Goal: Task Accomplishment & Management: Manage account settings

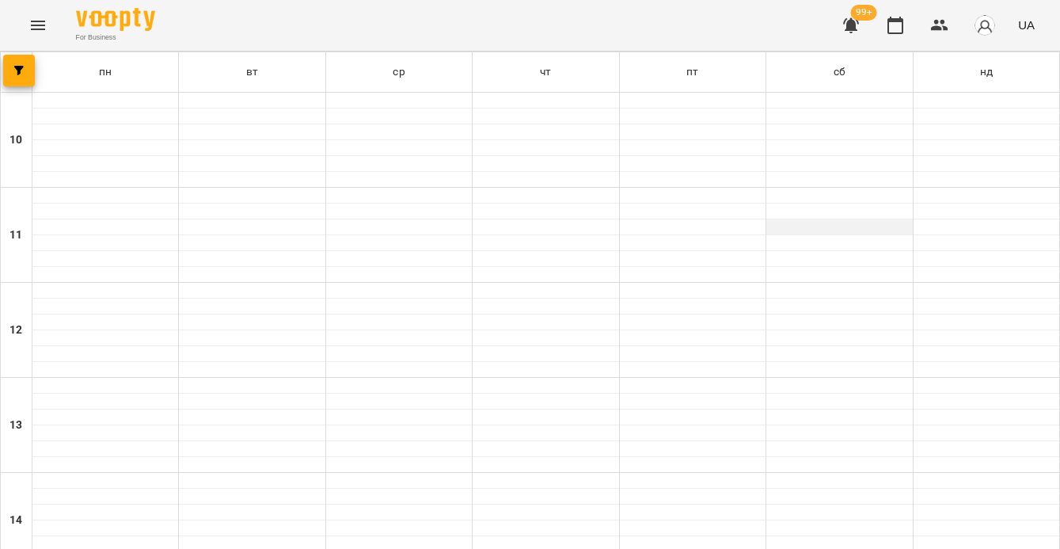
scroll to position [760, 0]
click at [894, 18] on icon "button" at bounding box center [895, 25] width 16 height 17
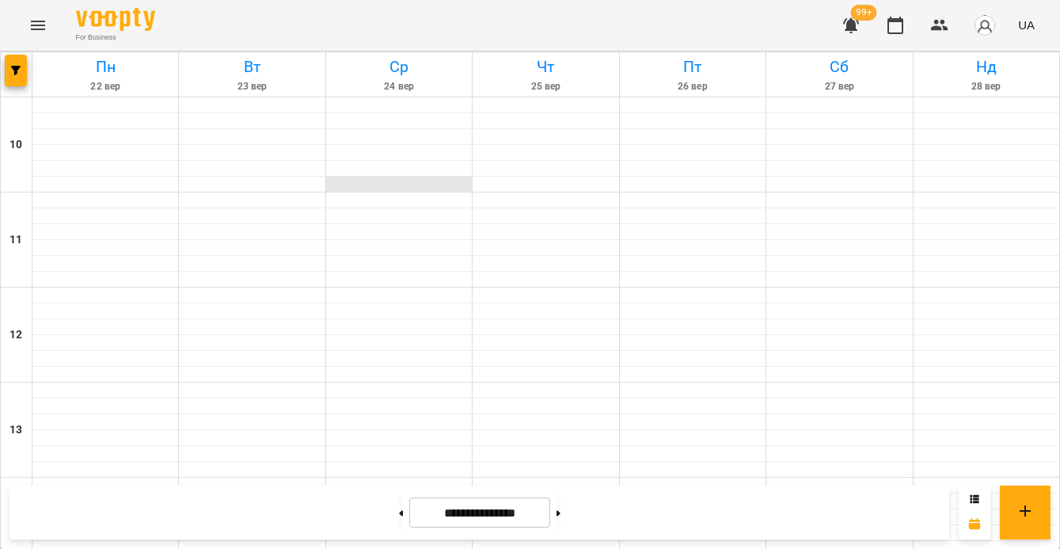
scroll to position [849, 0]
click at [17, 70] on icon "button" at bounding box center [15, 70] width 9 height 9
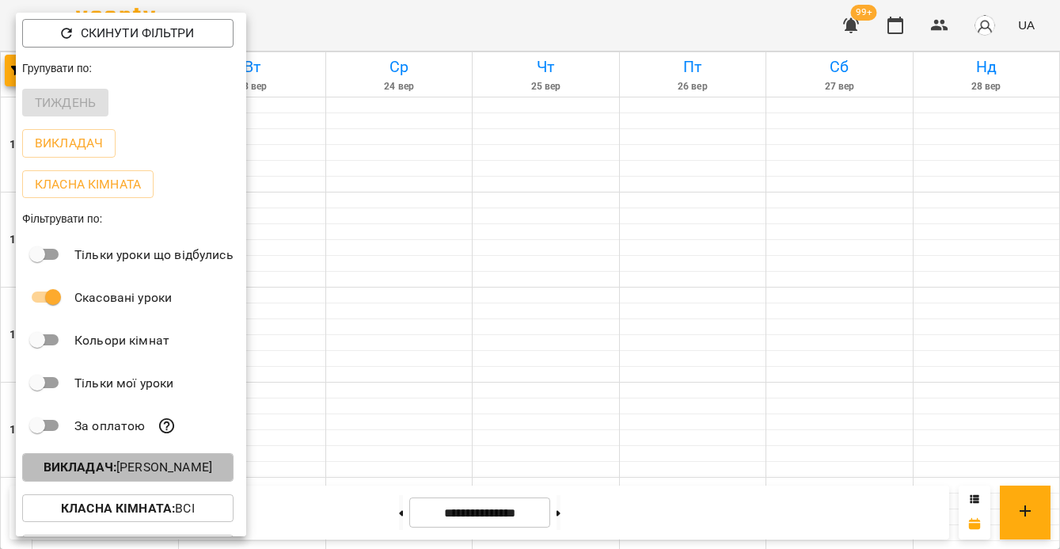
click at [184, 470] on p "Викладач : Ярослав Пташинський" at bounding box center [128, 467] width 169 height 19
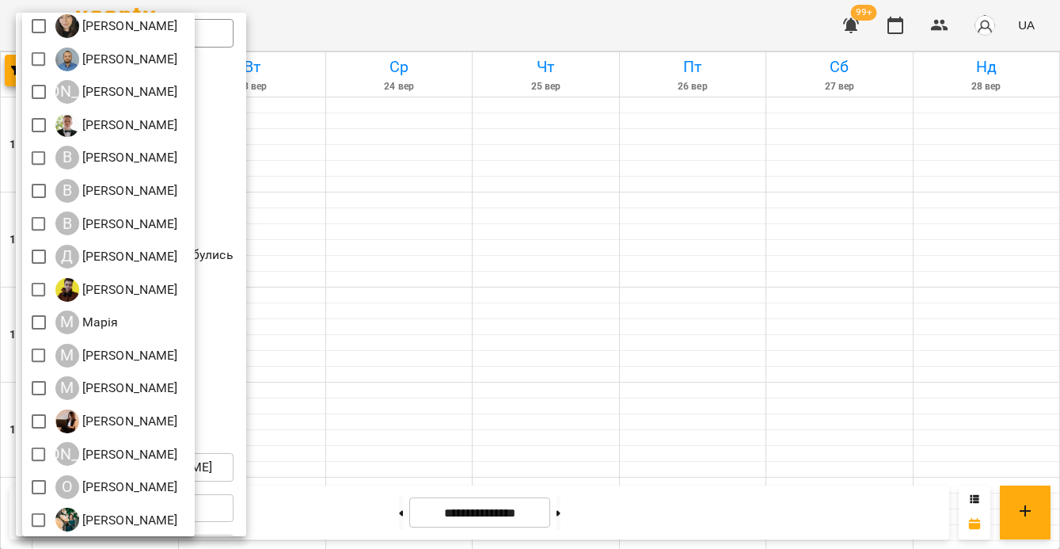
scroll to position [279, 0]
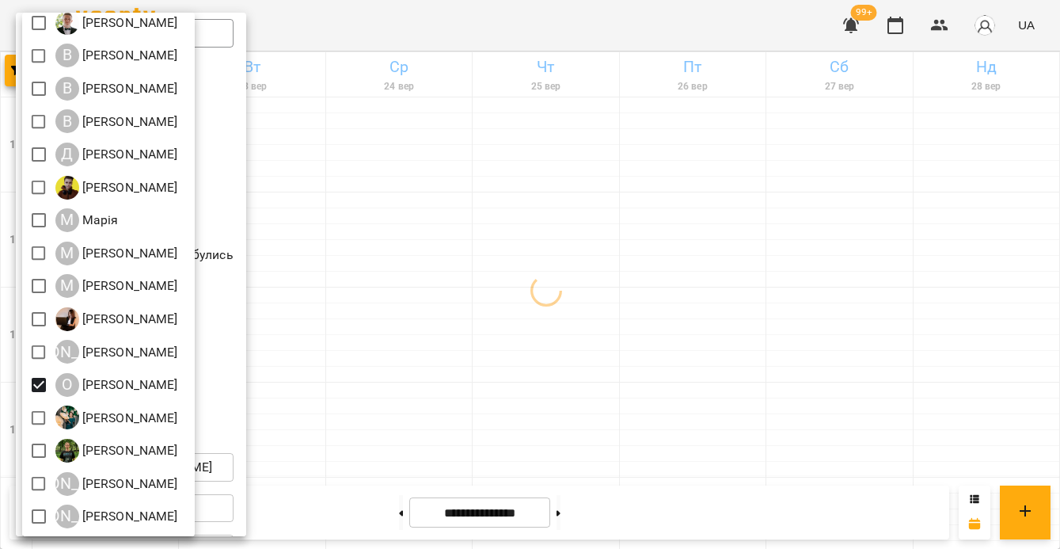
click at [440, 394] on div at bounding box center [530, 274] width 1060 height 549
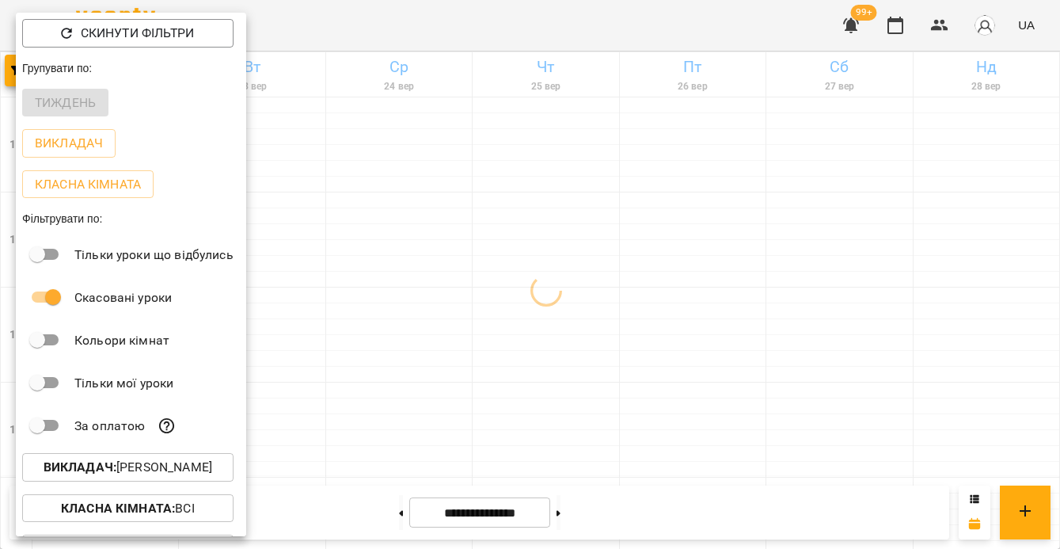
click at [440, 394] on div at bounding box center [530, 274] width 1060 height 549
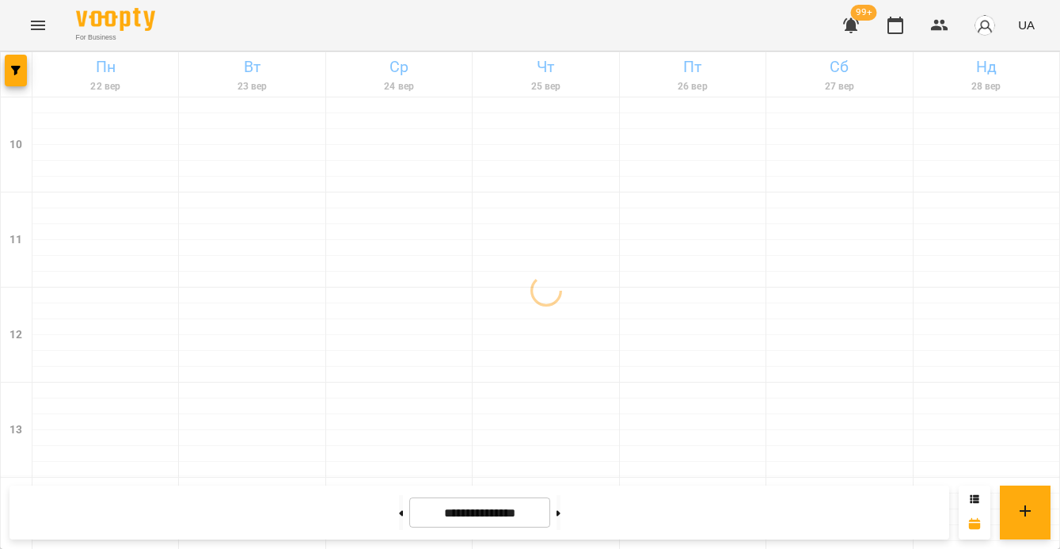
scroll to position [558, 0]
click at [399, 510] on icon at bounding box center [401, 513] width 4 height 6
click at [560, 513] on icon at bounding box center [558, 513] width 4 height 6
click at [399, 513] on button at bounding box center [401, 512] width 4 height 35
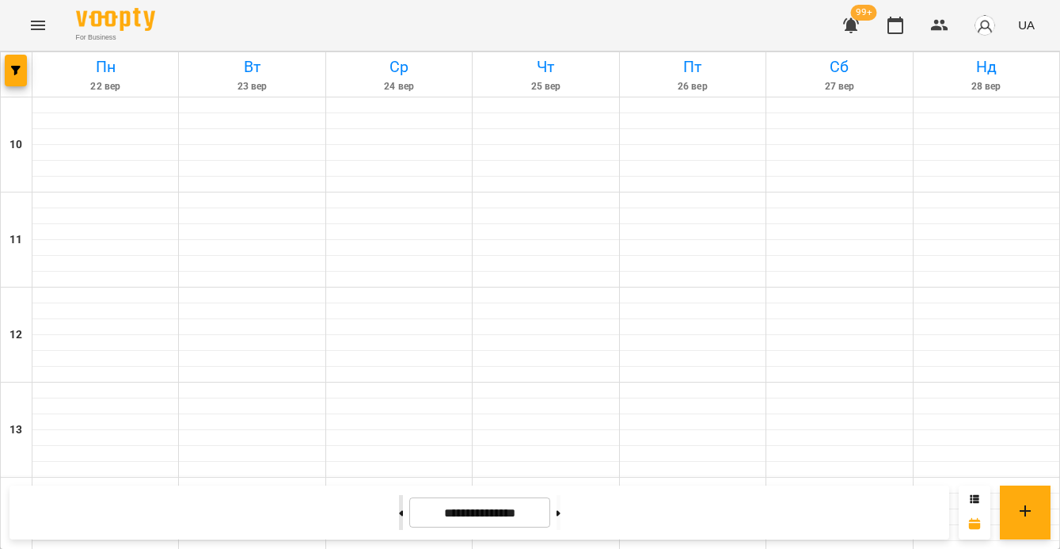
type input "**********"
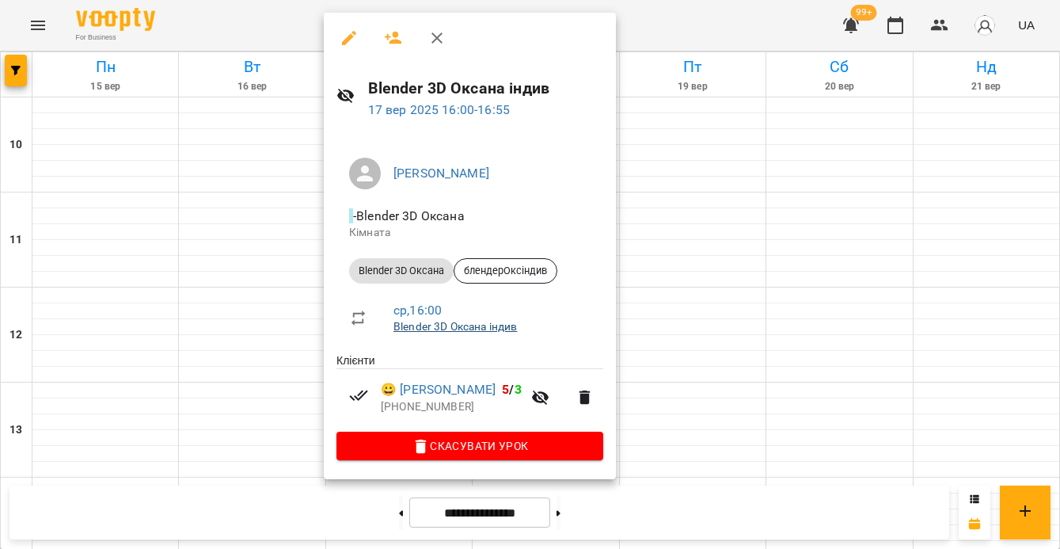
click at [493, 331] on link "Blender 3D Оксана індив" at bounding box center [454, 326] width 123 height 13
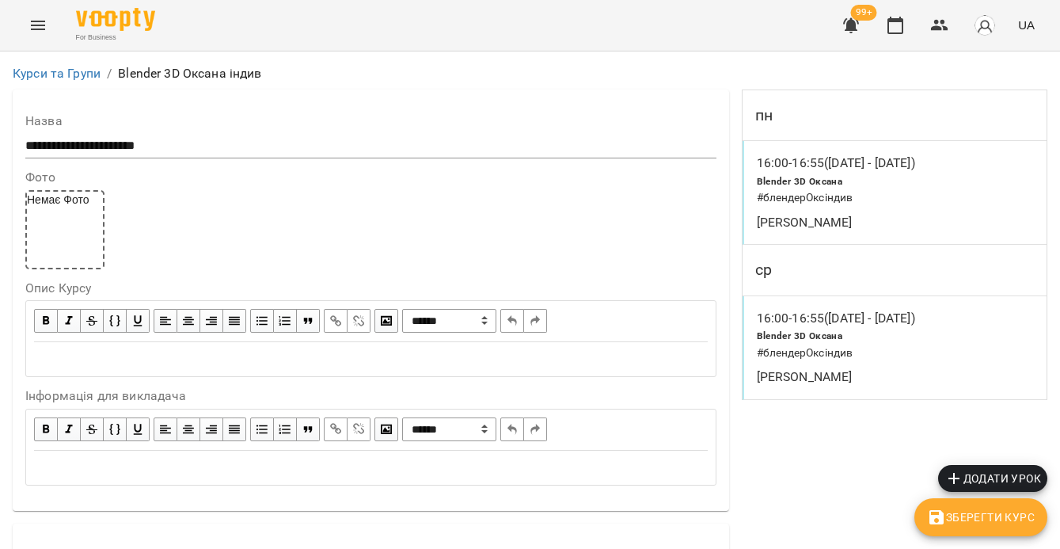
scroll to position [1027, 0]
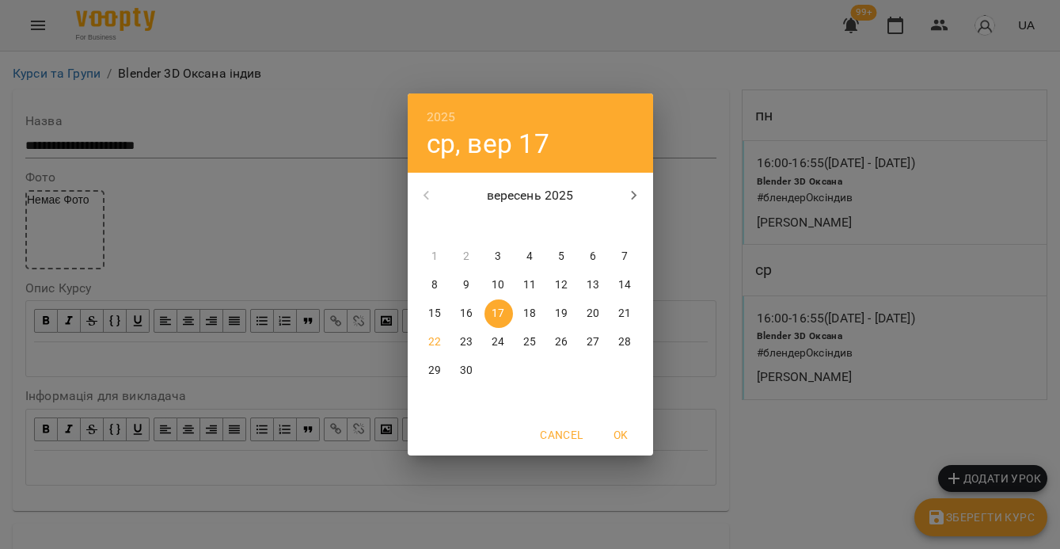
click at [631, 199] on icon "button" at bounding box center [634, 195] width 19 height 19
click at [496, 338] on p "22" at bounding box center [498, 342] width 13 height 16
type input "**********"
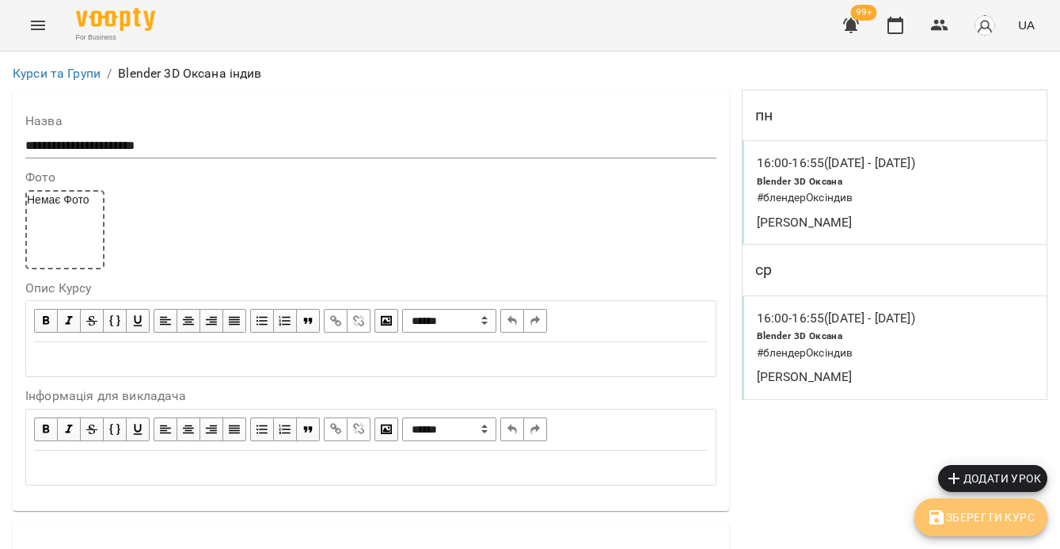
click at [964, 515] on span "Зберегти Курс" at bounding box center [981, 516] width 108 height 19
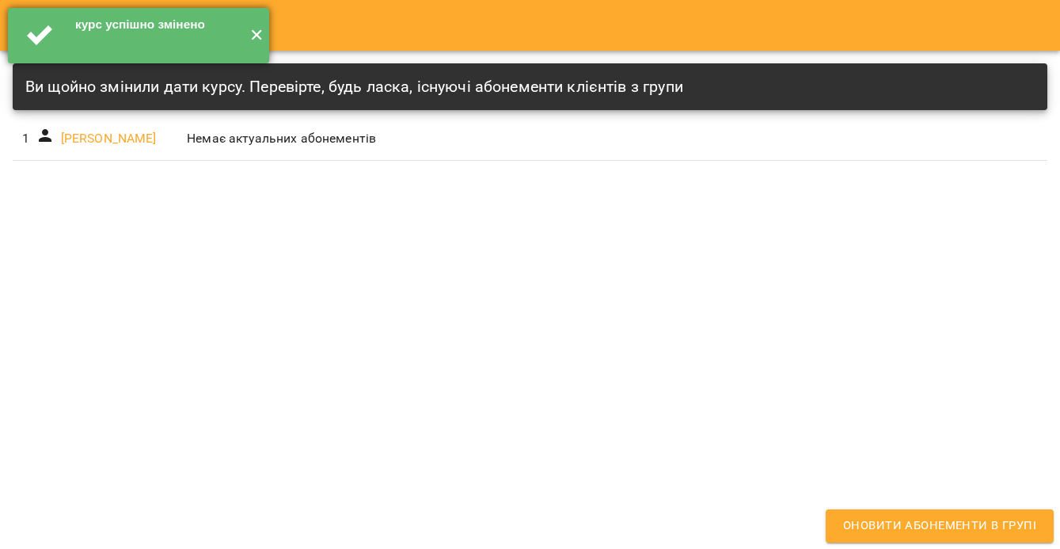
click at [251, 27] on button "✕" at bounding box center [256, 35] width 26 height 55
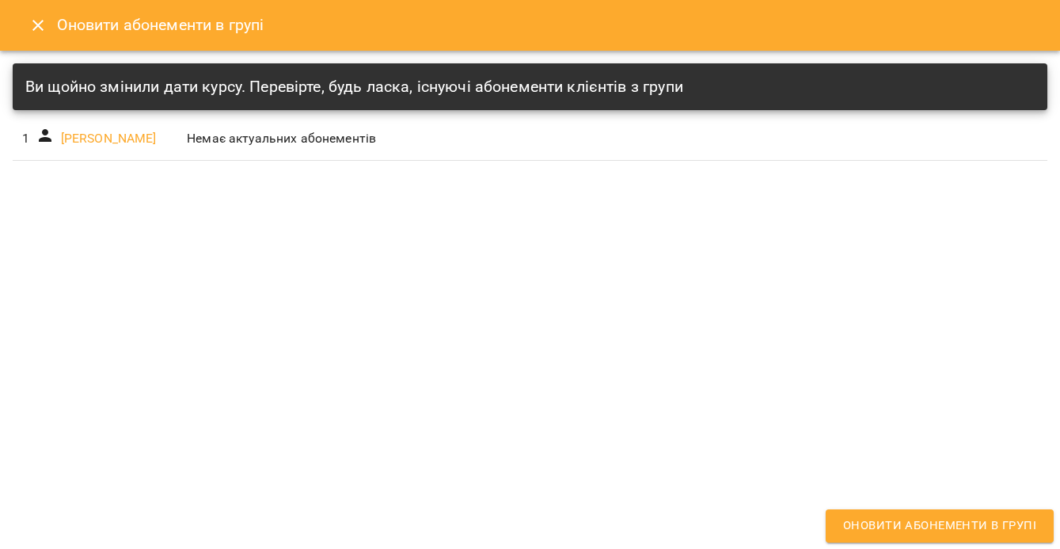
click at [44, 34] on icon "Close" at bounding box center [37, 25] width 19 height 19
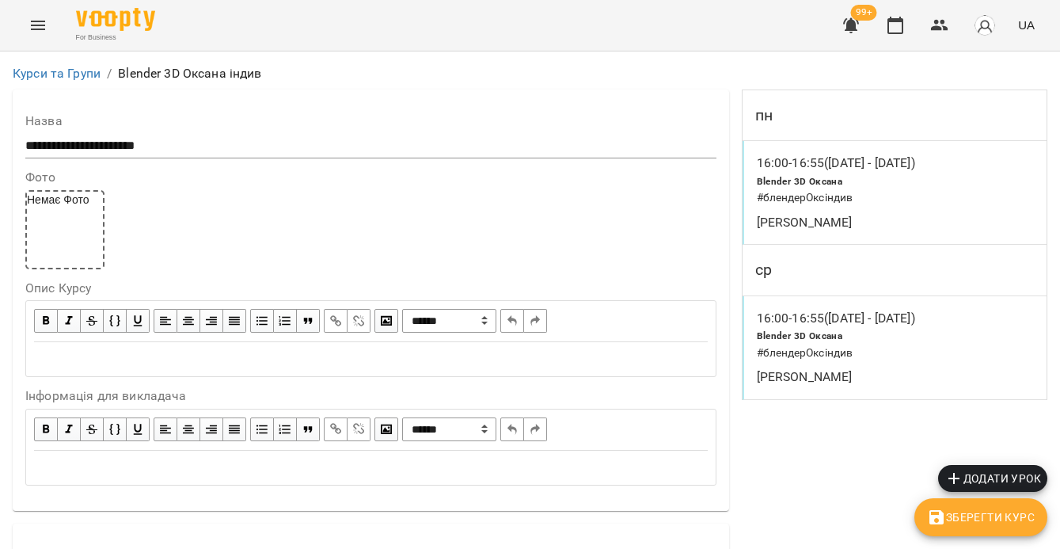
click at [875, 227] on p "[PERSON_NAME]" at bounding box center [856, 222] width 199 height 19
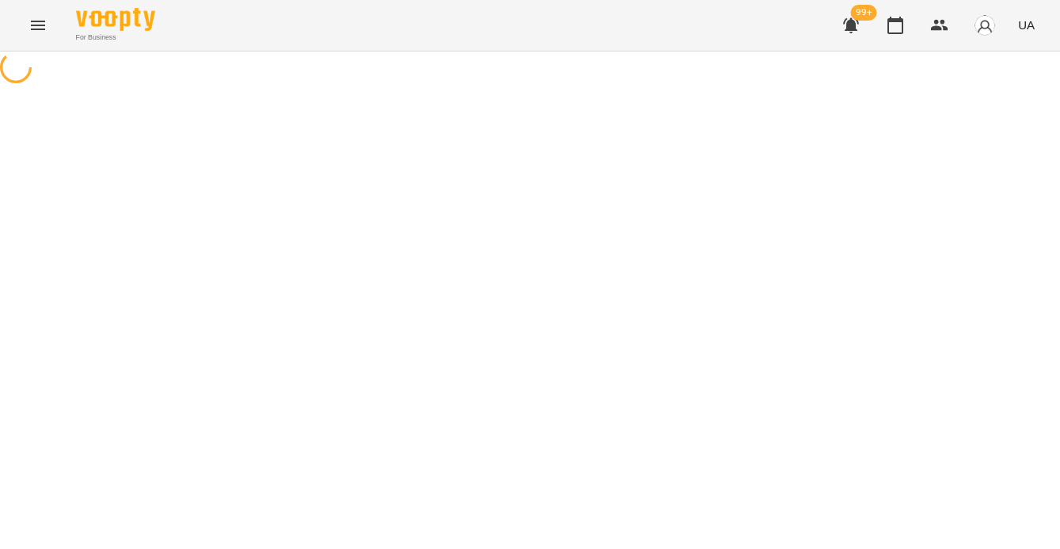
select select "*"
select select "**********"
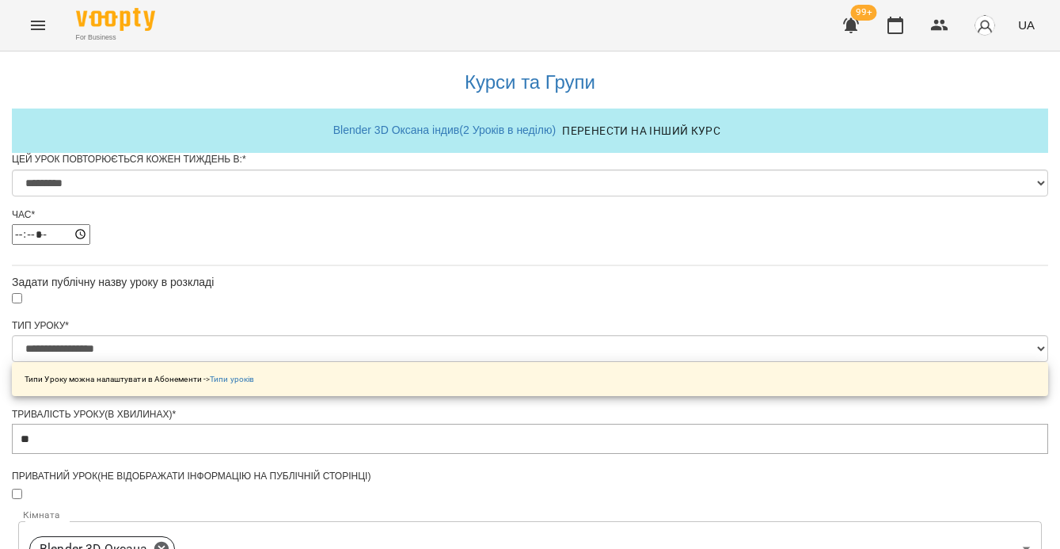
scroll to position [760, 0]
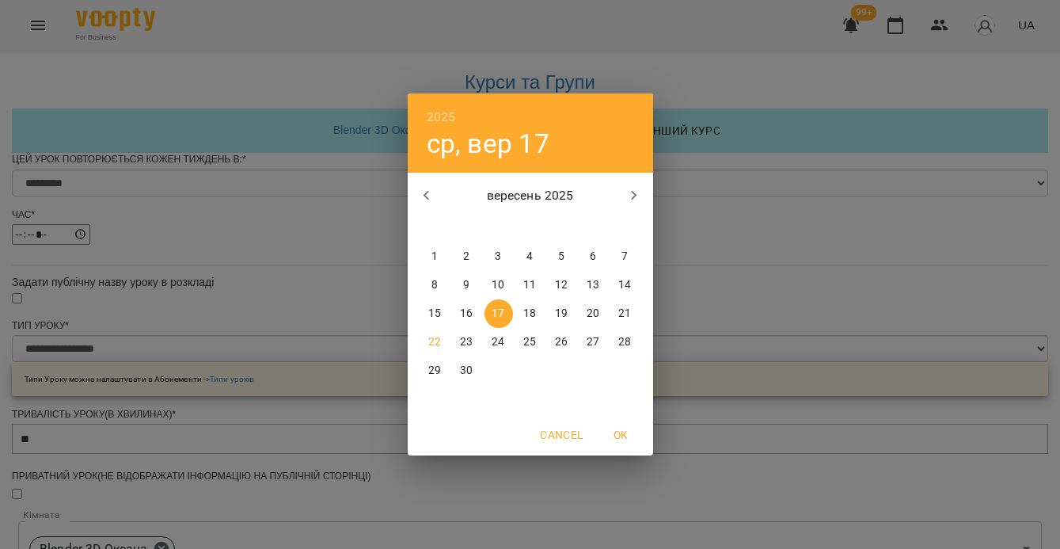
click at [625, 203] on icon "button" at bounding box center [634, 195] width 19 height 19
click at [499, 343] on p "22" at bounding box center [498, 342] width 13 height 16
type input "**********"
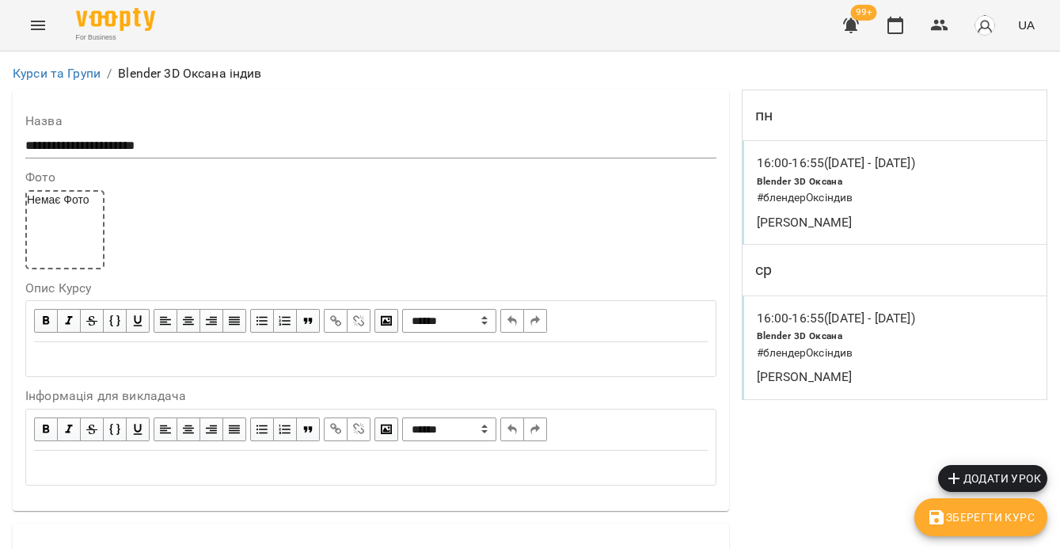
click at [846, 361] on h6 "# блендерОксіндив" at bounding box center [856, 352] width 199 height 17
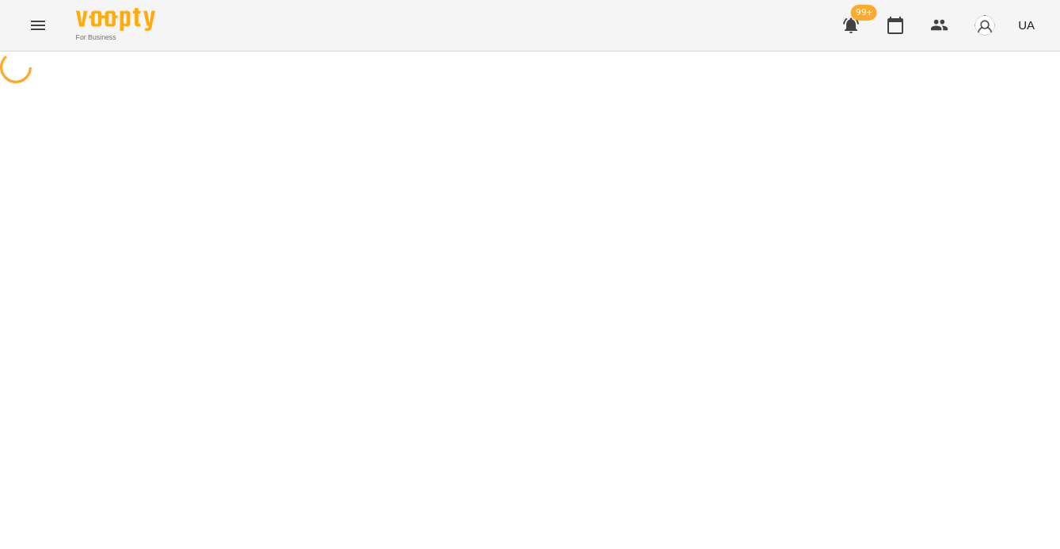
select select "*"
select select "**********"
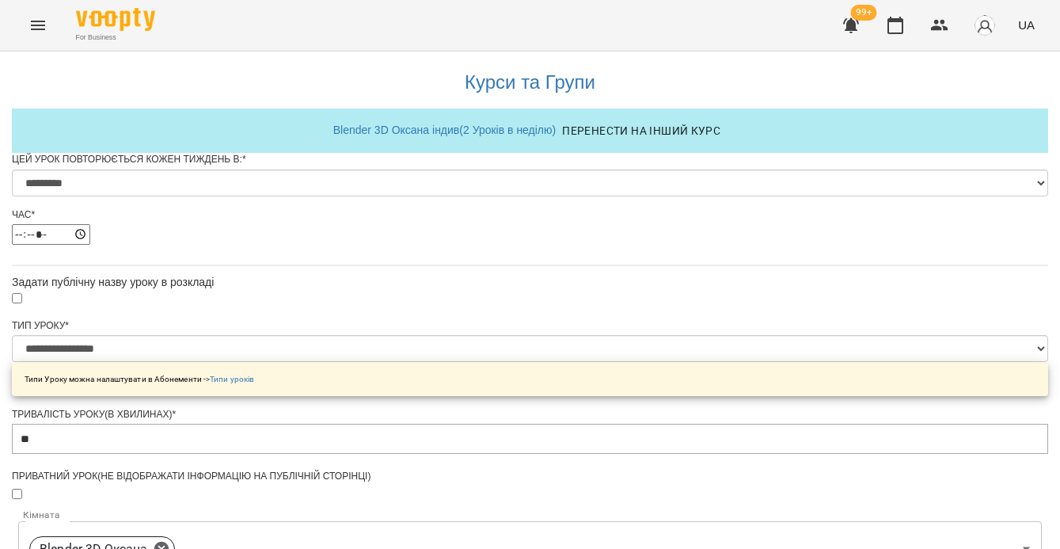
scroll to position [739, 0]
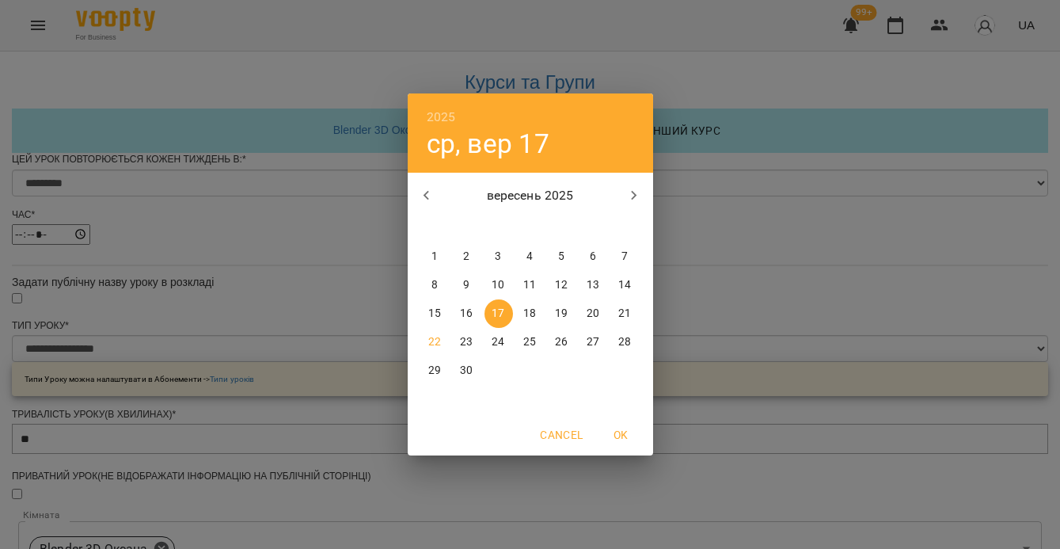
click at [636, 200] on icon "button" at bounding box center [634, 195] width 19 height 19
click at [495, 344] on p "22" at bounding box center [498, 342] width 13 height 16
type input "**********"
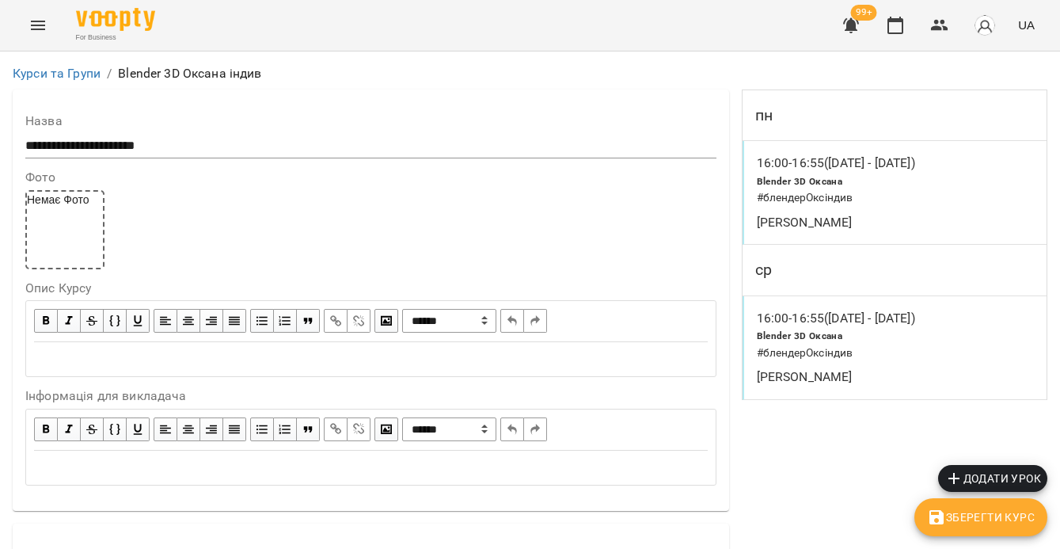
click at [1006, 509] on span "Зберегти Курс" at bounding box center [981, 516] width 108 height 19
click at [899, 36] on button "button" at bounding box center [895, 25] width 38 height 38
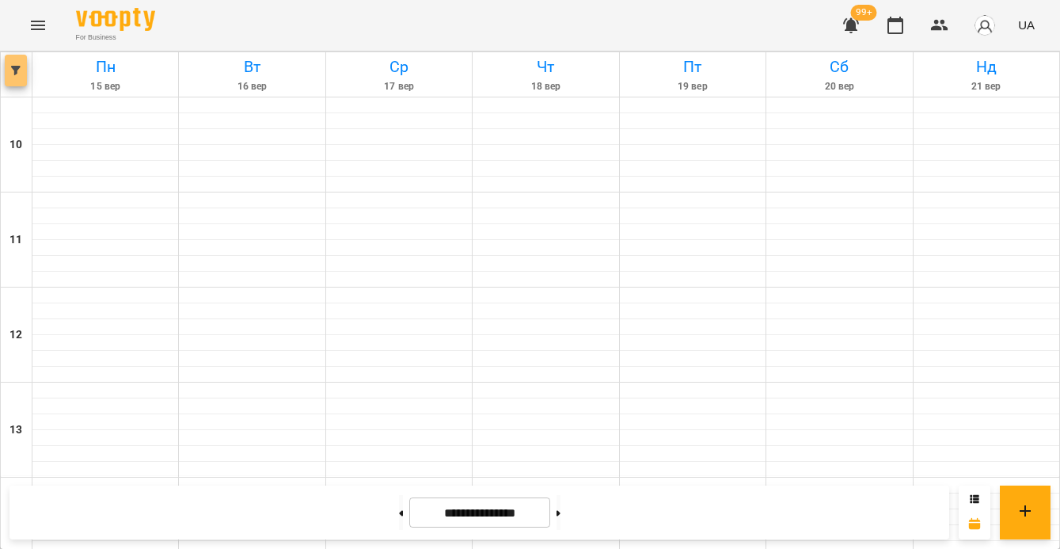
click at [20, 75] on button "button" at bounding box center [16, 71] width 22 height 32
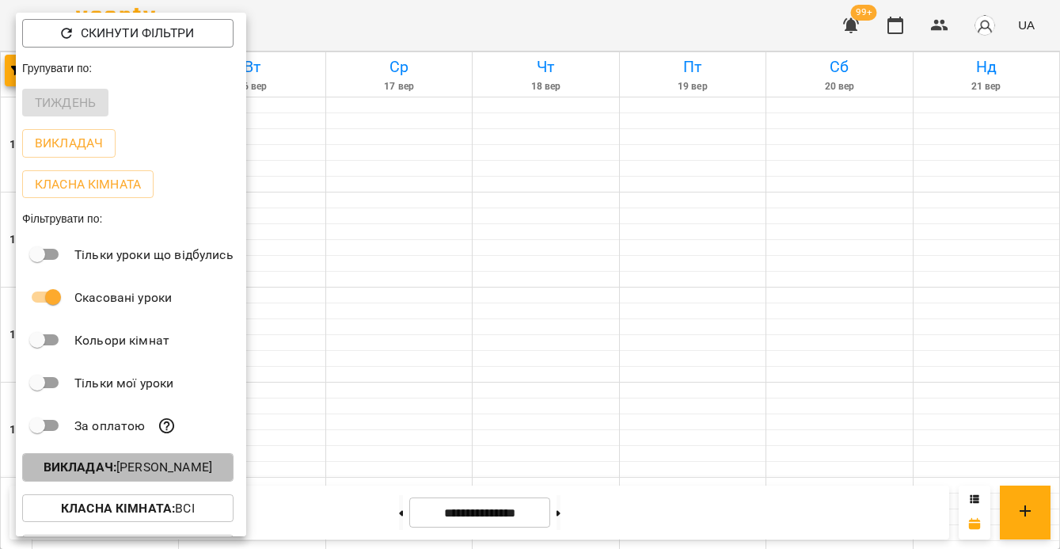
click at [139, 468] on p "Викладач : [PERSON_NAME]" at bounding box center [128, 467] width 169 height 19
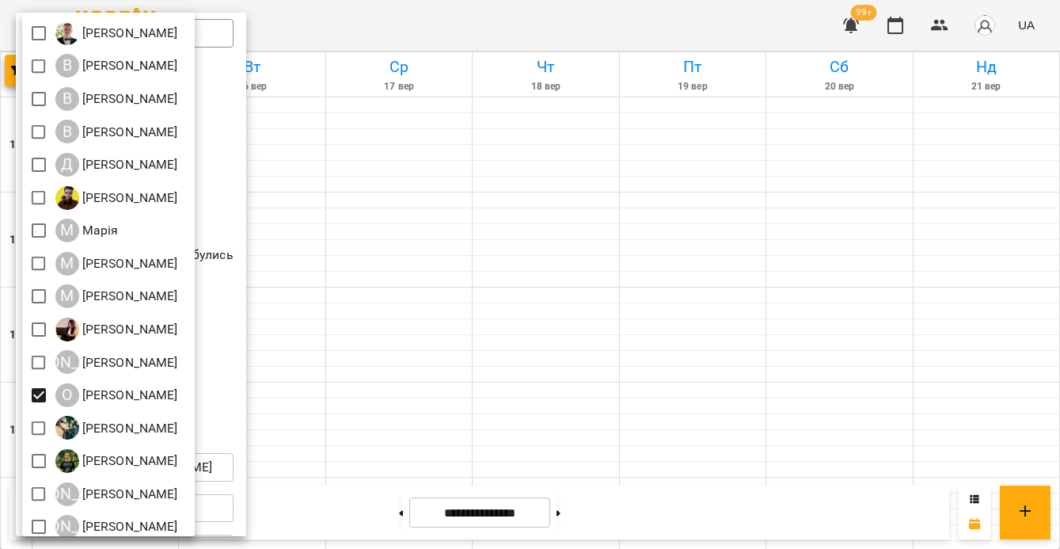
scroll to position [279, 0]
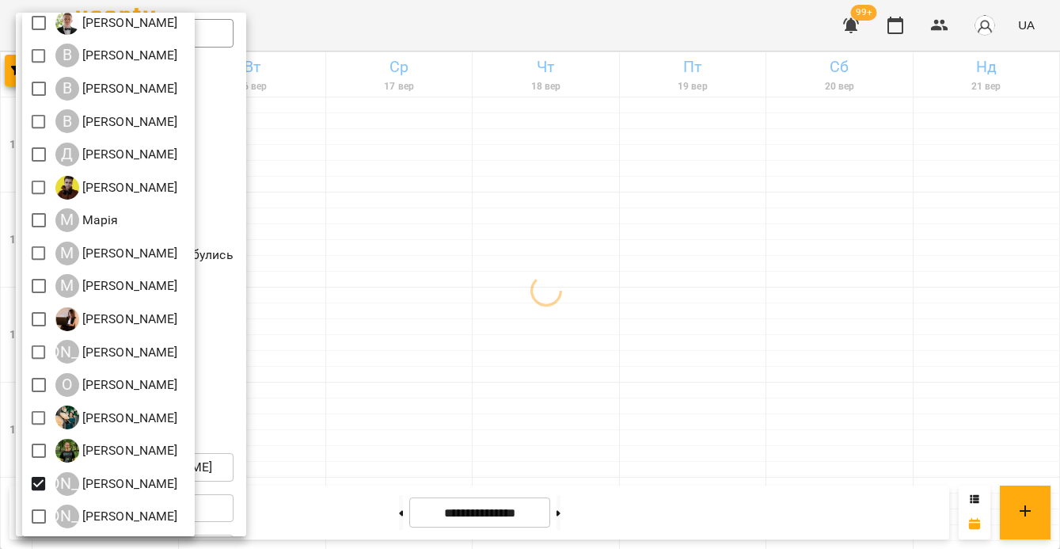
click at [350, 439] on div at bounding box center [530, 274] width 1060 height 549
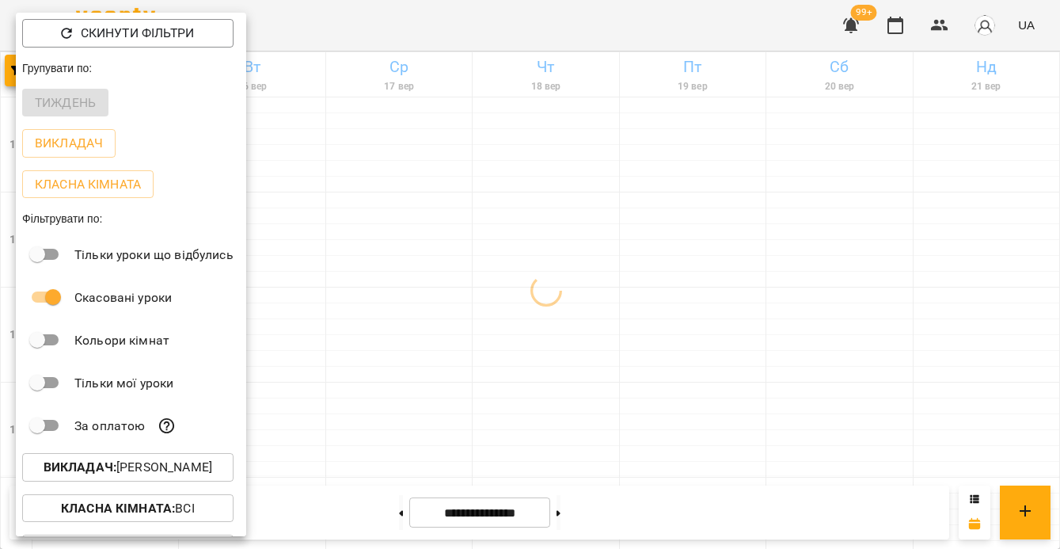
click at [350, 439] on div at bounding box center [530, 274] width 1060 height 549
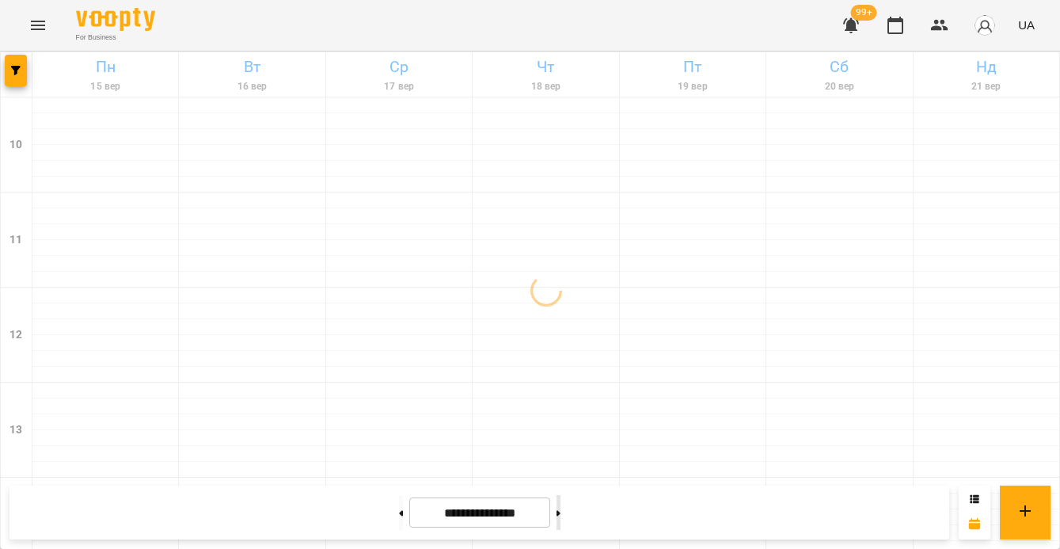
click at [560, 506] on button at bounding box center [558, 512] width 4 height 35
type input "**********"
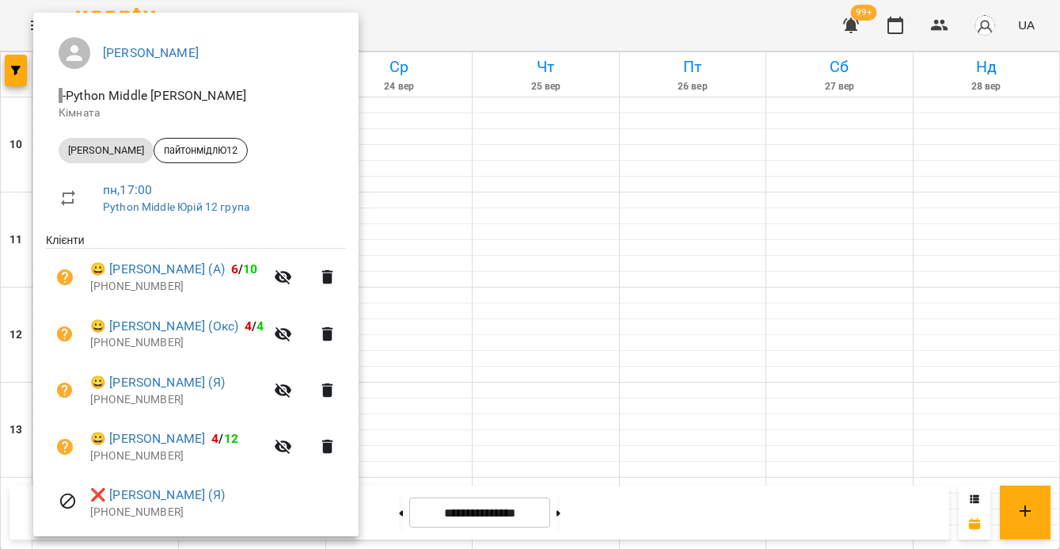
scroll to position [171, 0]
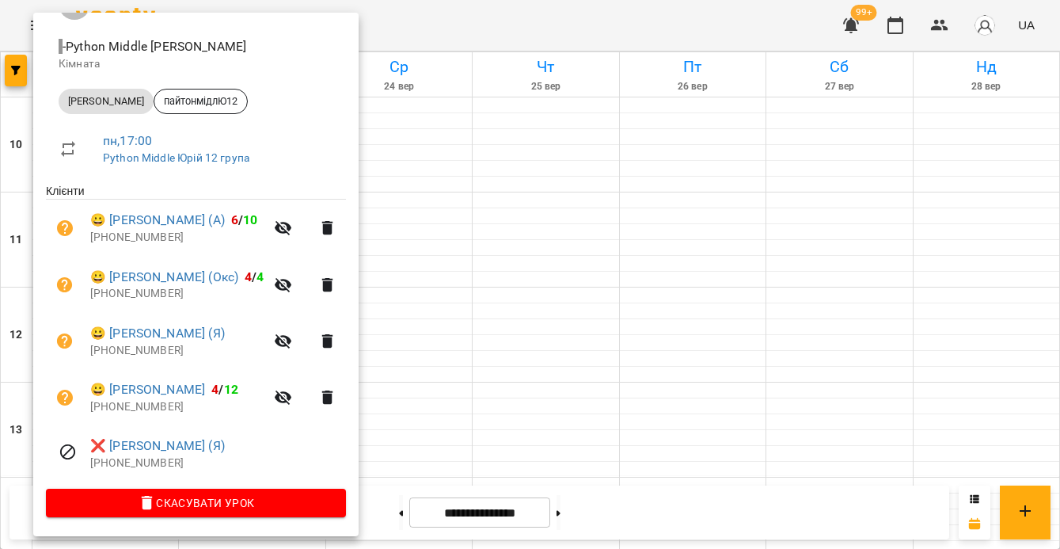
click at [192, 496] on span "Скасувати Урок" at bounding box center [196, 502] width 275 height 19
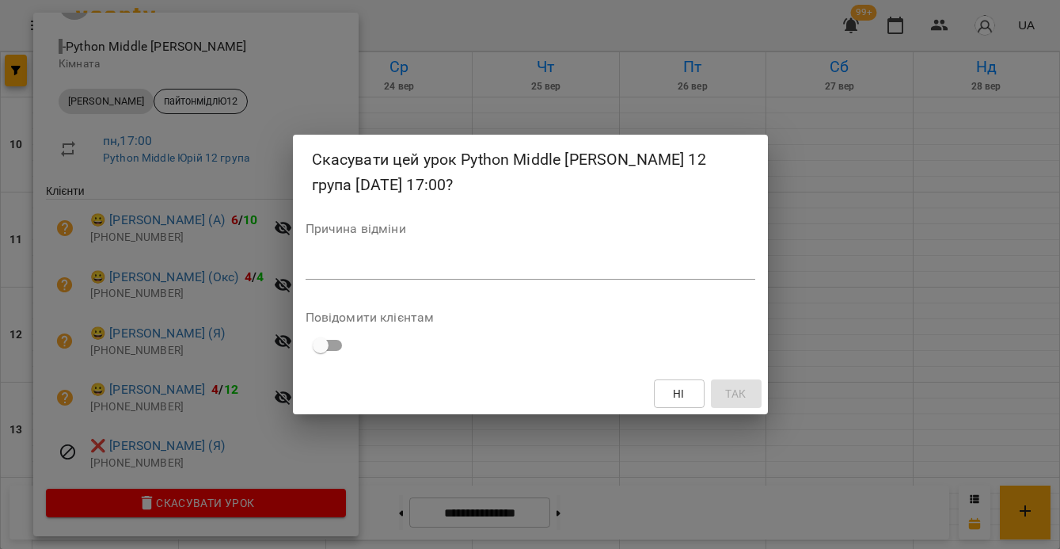
click at [343, 275] on div "*" at bounding box center [531, 266] width 450 height 25
type textarea "*"
click at [753, 392] on button "Так" at bounding box center [736, 393] width 51 height 28
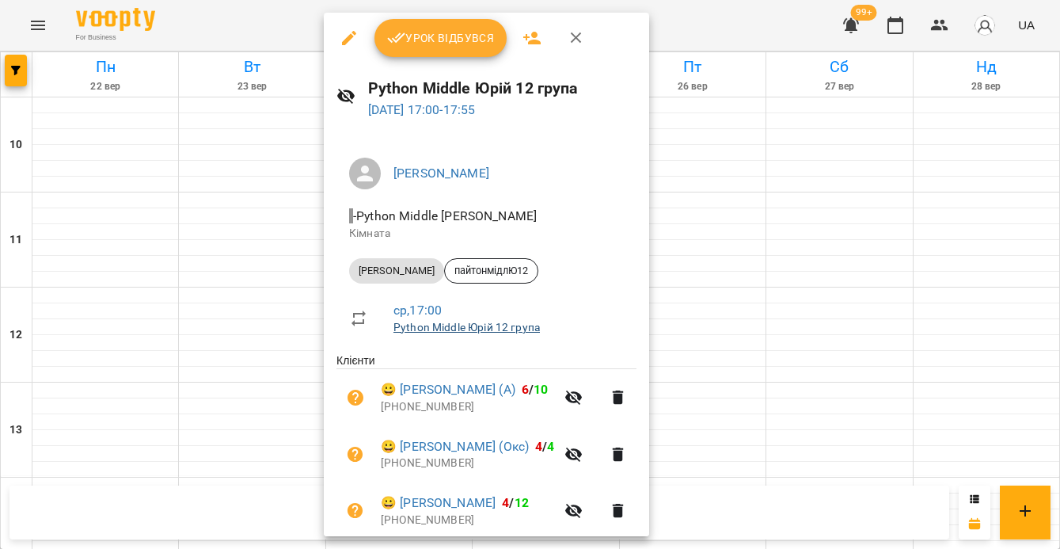
click at [495, 332] on link "Python Middle Юрій 12 група" at bounding box center [466, 327] width 146 height 13
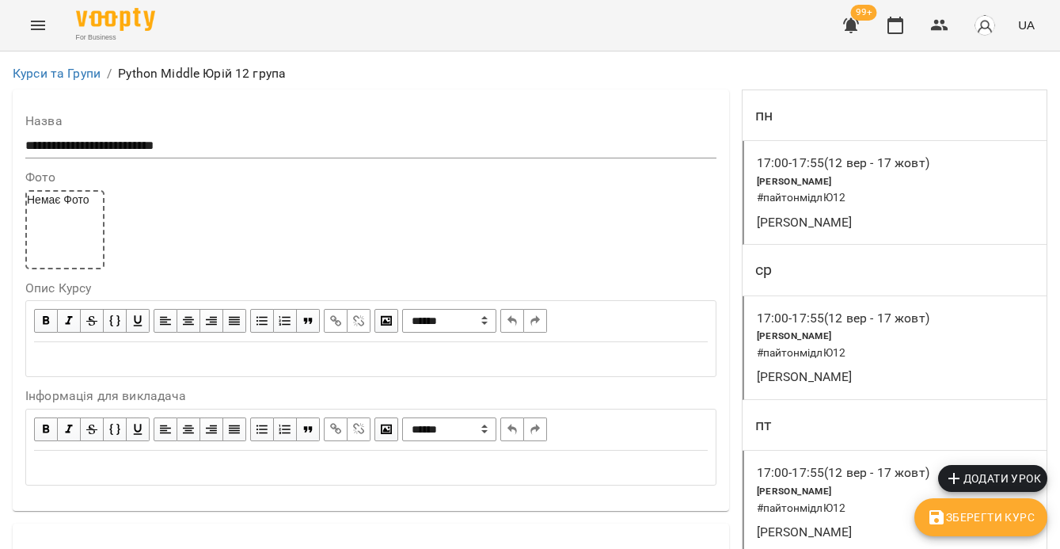
scroll to position [1164, 0]
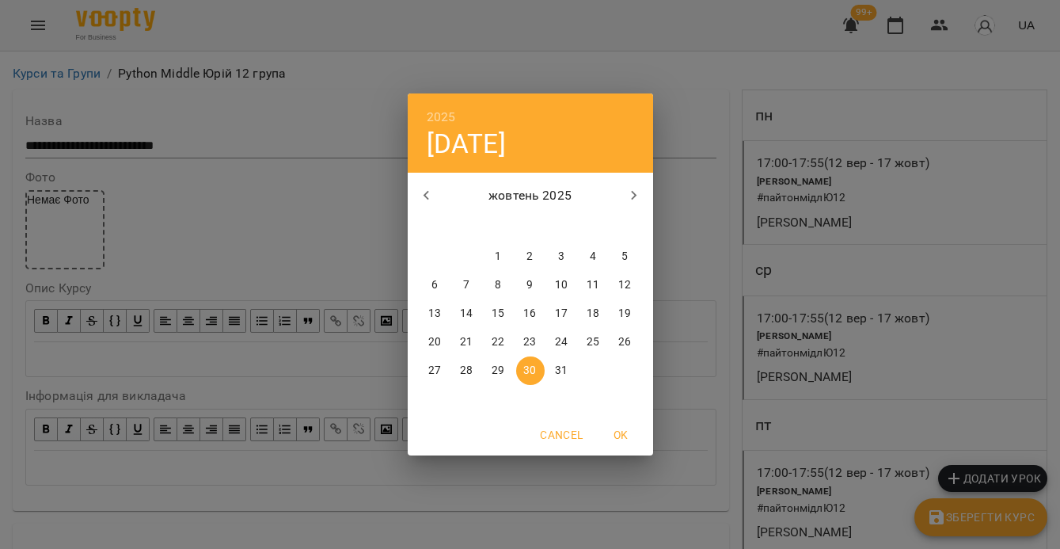
click at [635, 198] on icon "button" at bounding box center [634, 195] width 19 height 19
click at [467, 287] on p "4" at bounding box center [466, 285] width 6 height 16
type input "**********"
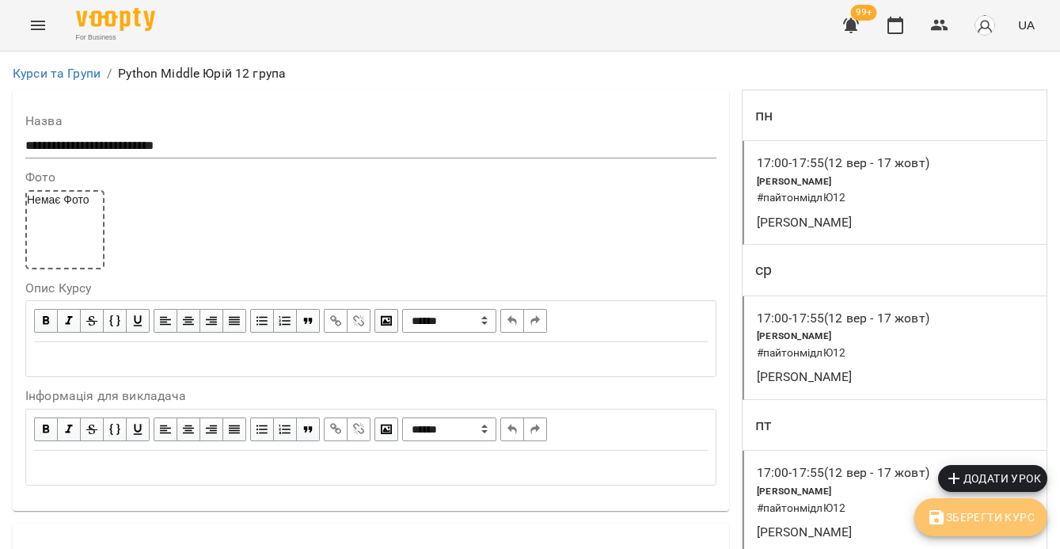
click at [970, 512] on span "Зберегти Курс" at bounding box center [981, 516] width 108 height 19
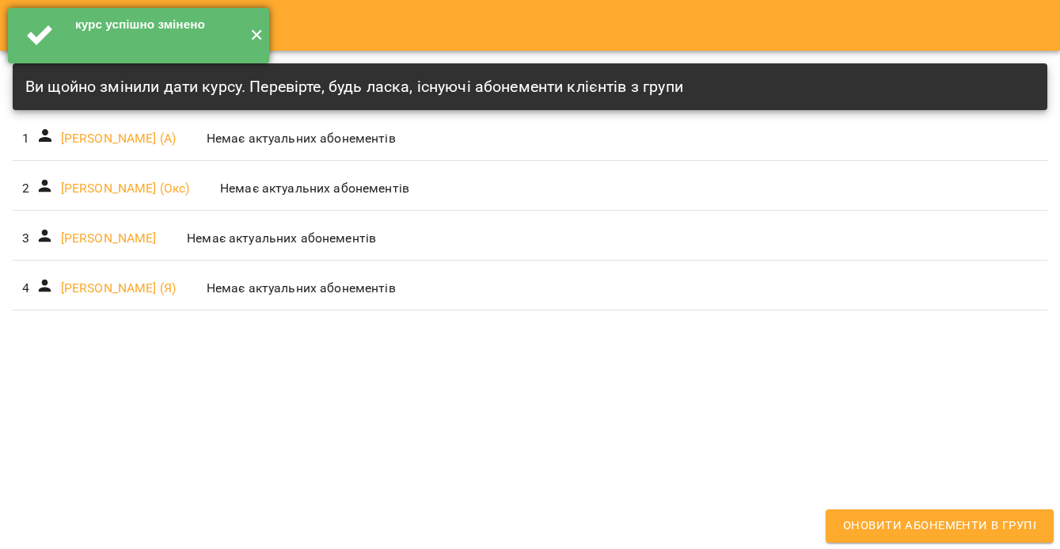
click at [251, 36] on button "✕" at bounding box center [256, 35] width 26 height 55
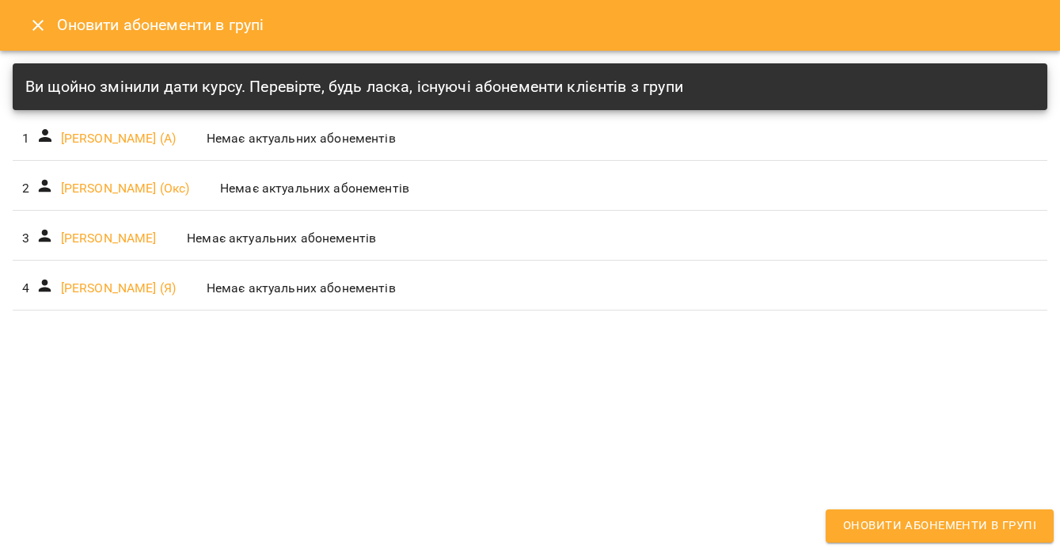
click at [36, 21] on icon "Close" at bounding box center [37, 25] width 19 height 19
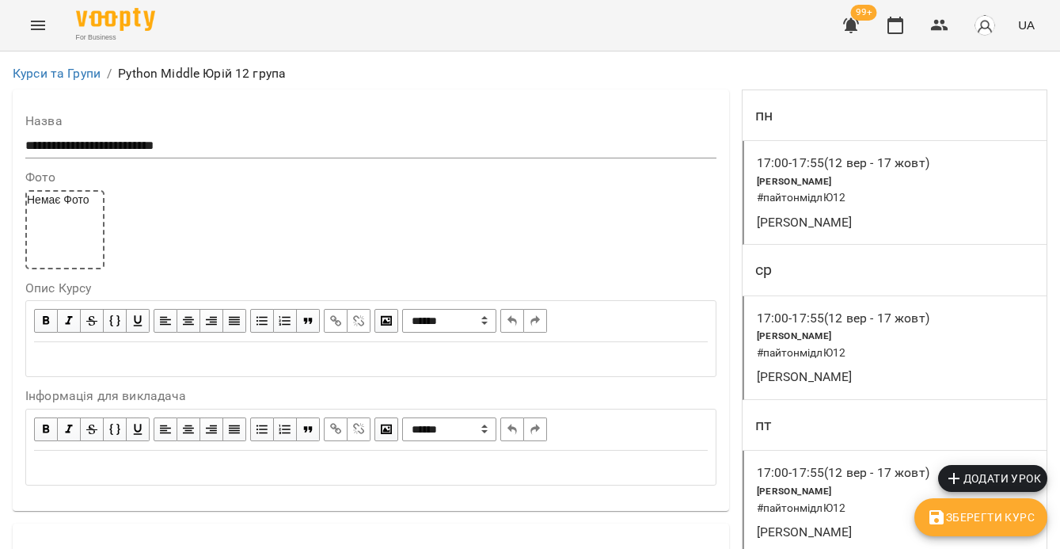
scroll to position [956, 0]
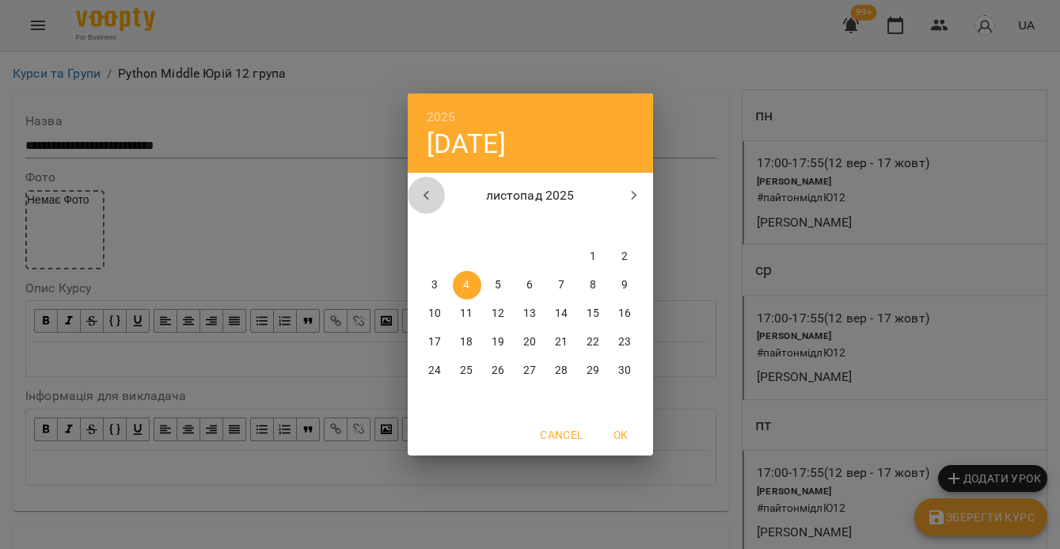
click at [420, 186] on icon "button" at bounding box center [426, 195] width 19 height 19
click at [441, 338] on p "20" at bounding box center [434, 342] width 13 height 16
type input "**********"
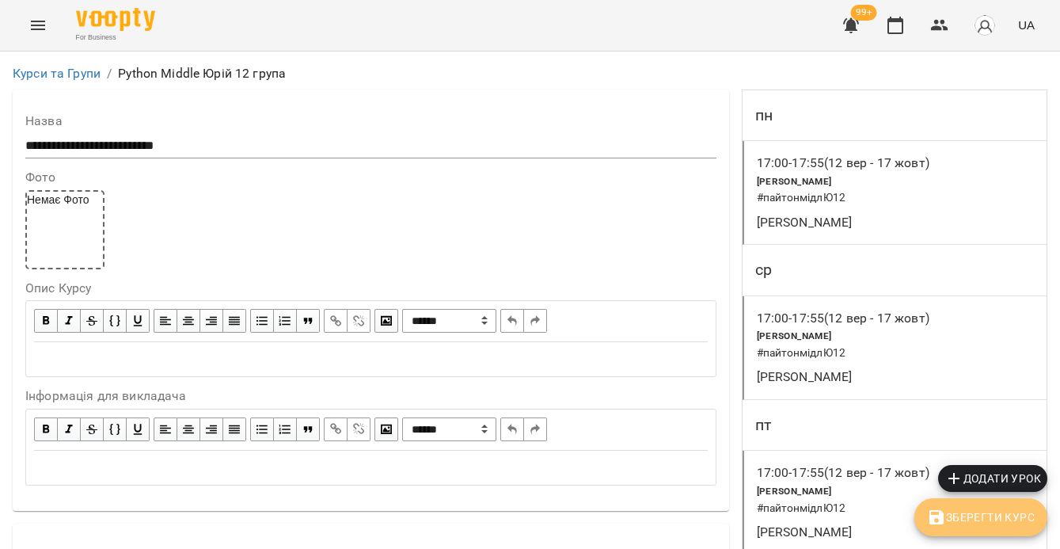
click at [979, 525] on span "Зберегти Курс" at bounding box center [981, 516] width 108 height 19
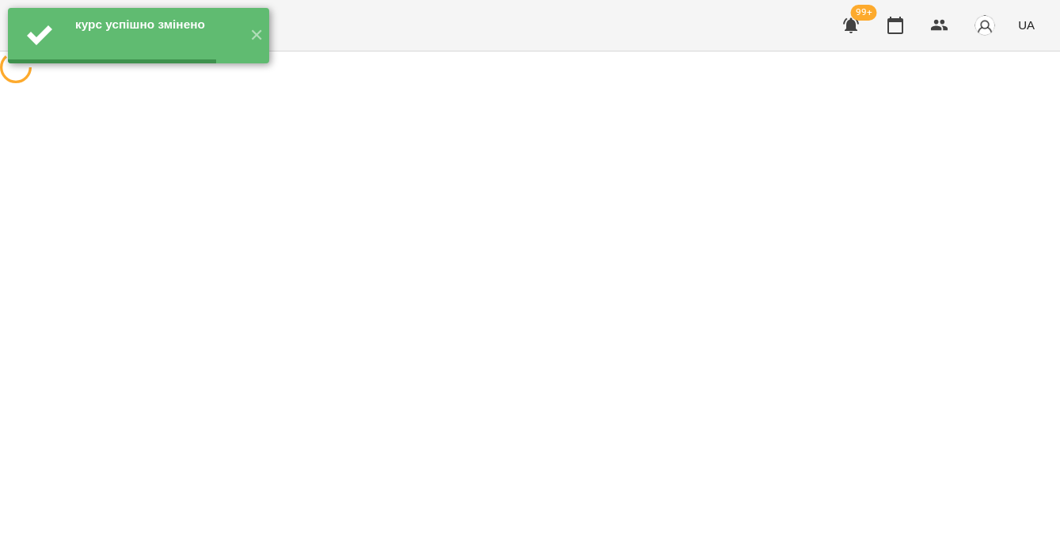
scroll to position [0, 0]
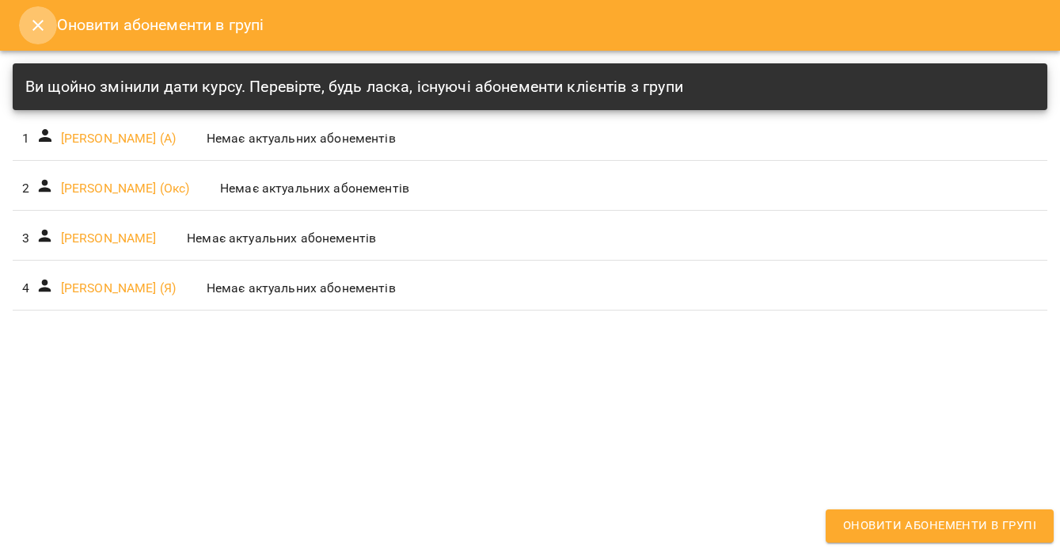
click at [37, 33] on icon "Close" at bounding box center [37, 25] width 19 height 19
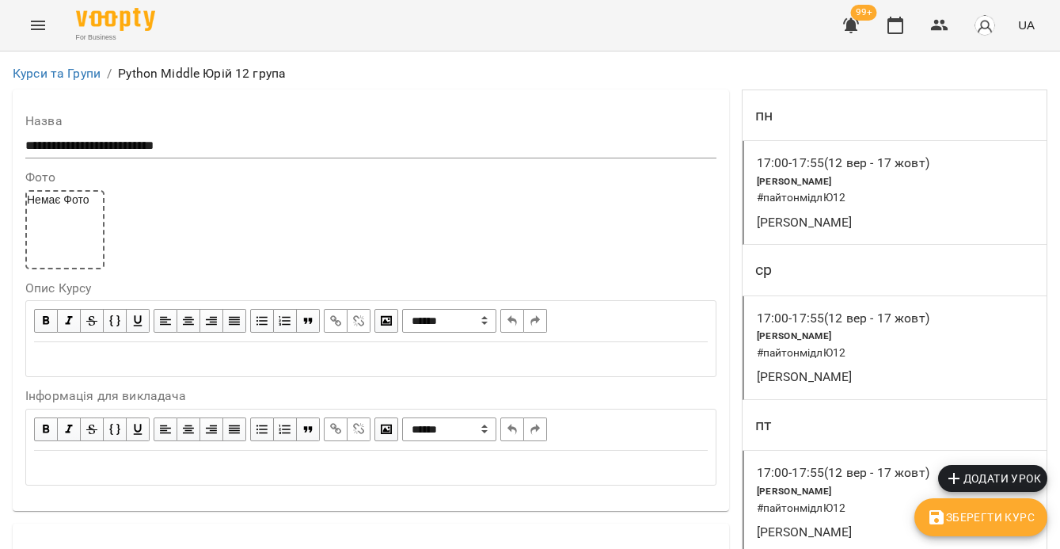
click at [961, 195] on div "17:00 - 17:55 ([DATE] - [DATE]) [PERSON_NAME] # пайтонмідлЮ12 [PERSON_NAME]" at bounding box center [894, 193] width 305 height 104
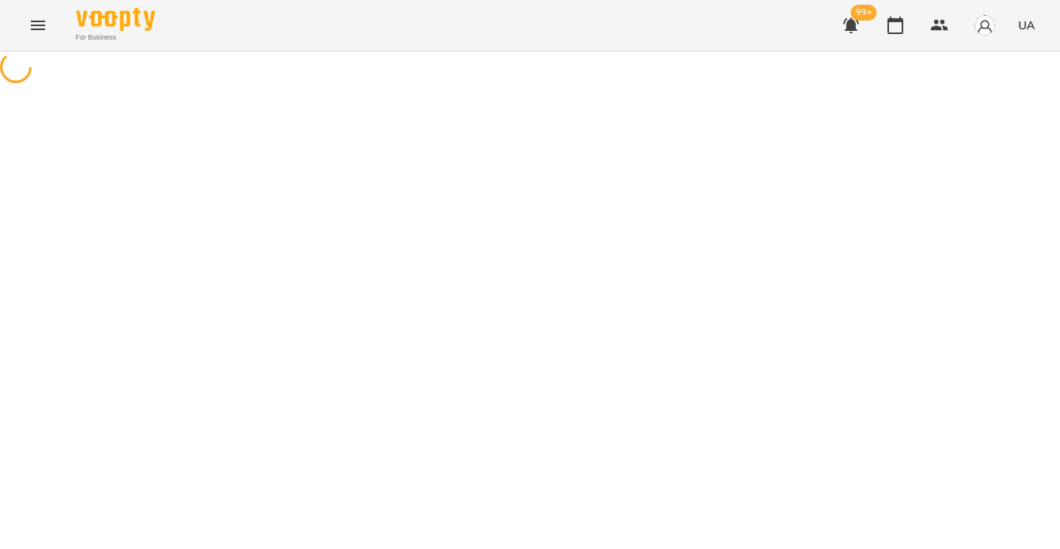
select select "*"
select select "**********"
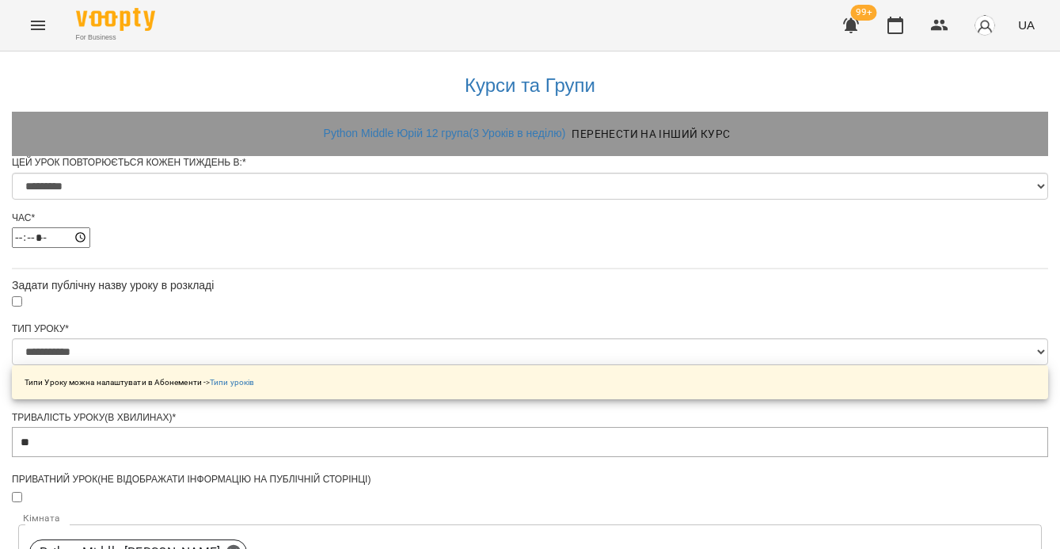
scroll to position [763, 0]
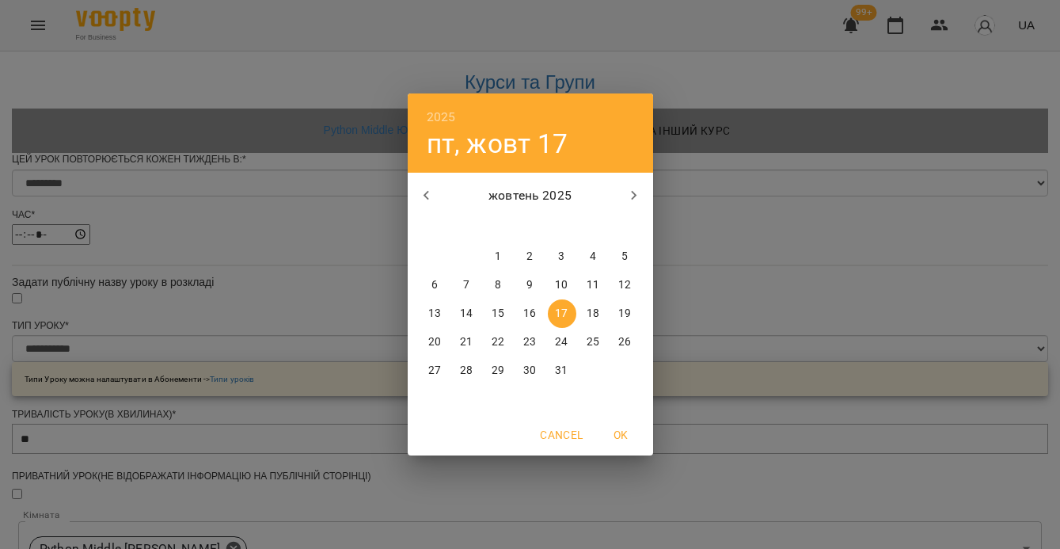
click at [436, 339] on p "20" at bounding box center [434, 342] width 13 height 16
type input "**********"
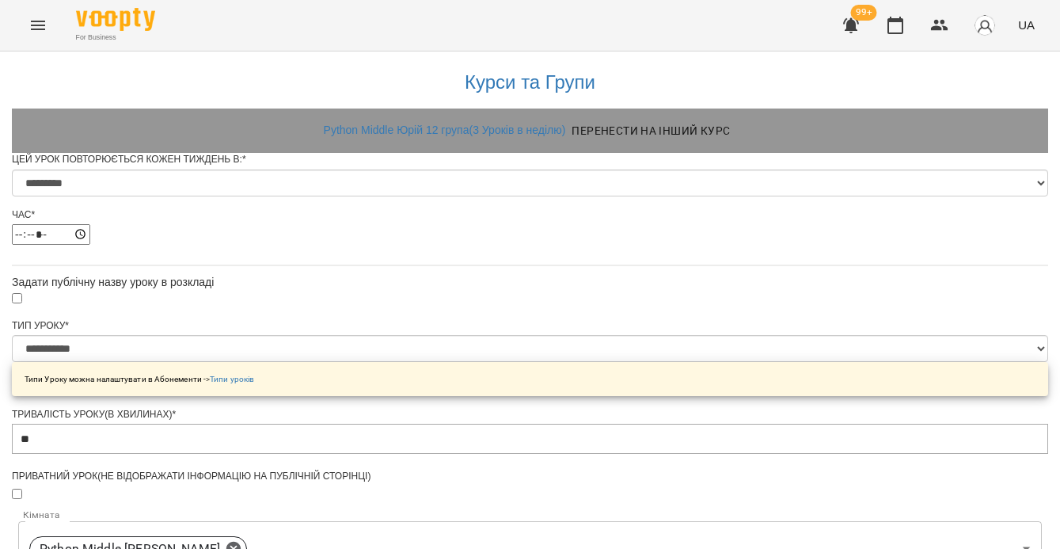
scroll to position [850, 0]
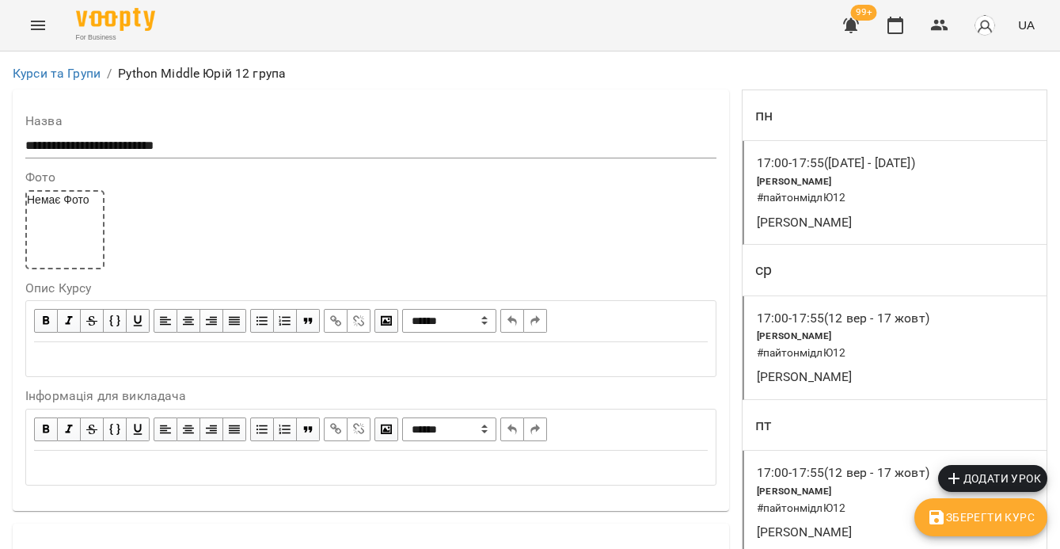
click at [959, 505] on button "Зберегти Курс" at bounding box center [980, 517] width 133 height 38
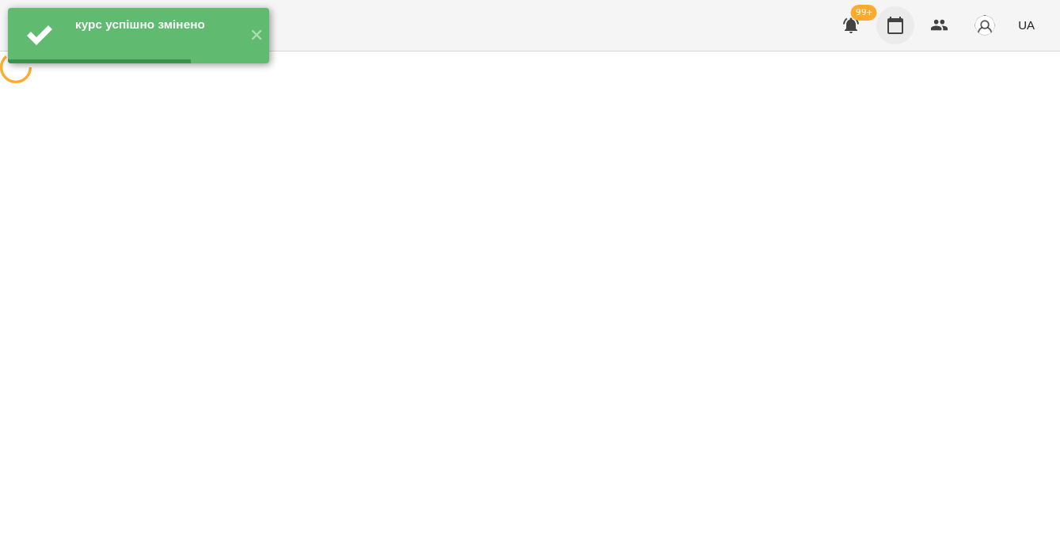
click at [887, 33] on icon "button" at bounding box center [895, 25] width 19 height 19
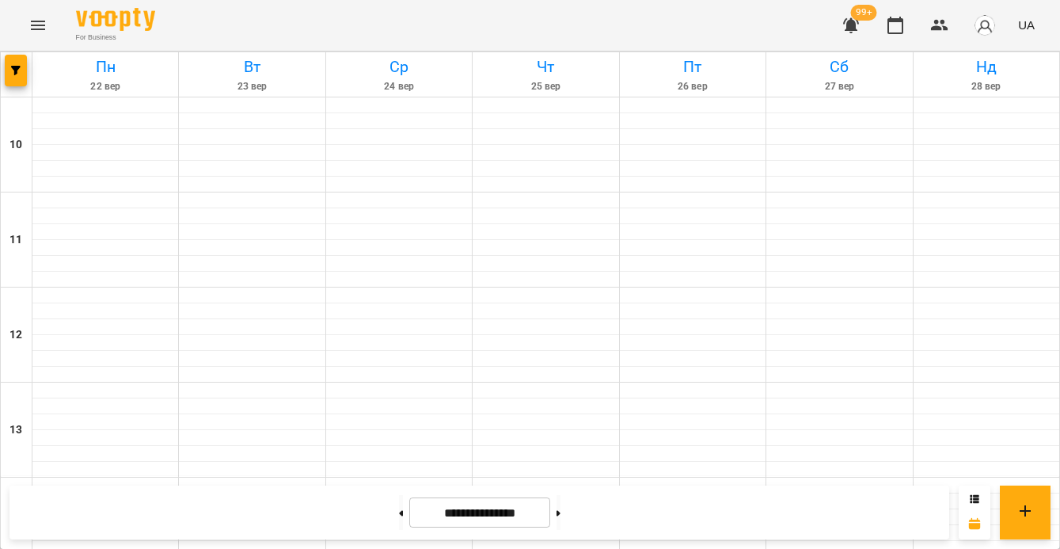
scroll to position [701, 0]
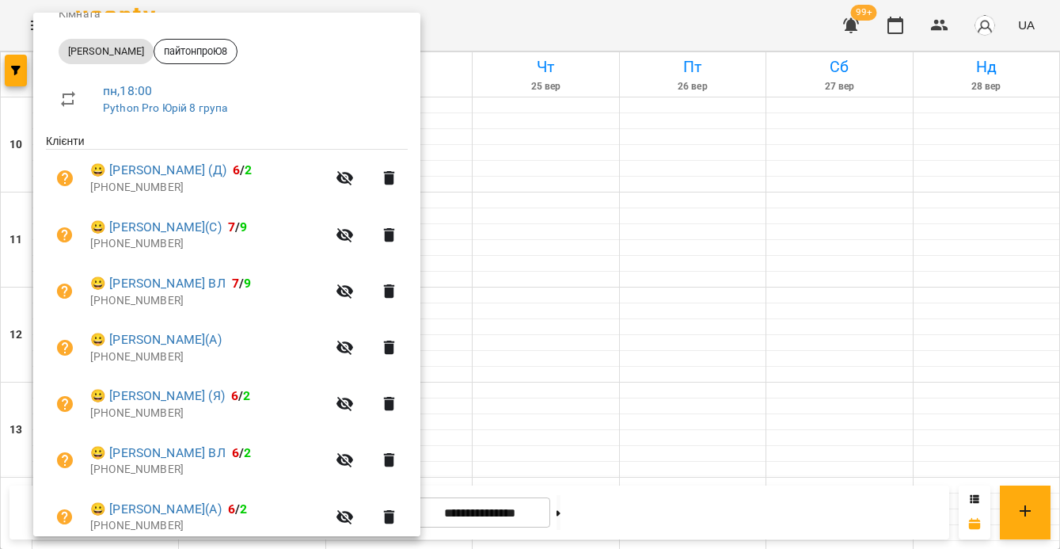
scroll to position [316, 0]
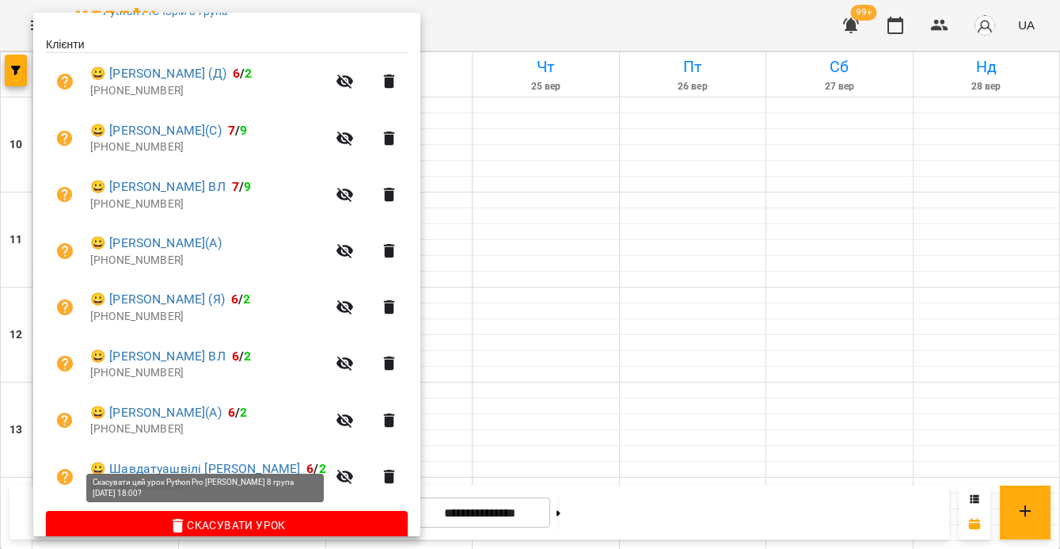
click at [218, 516] on button "Скасувати Урок" at bounding box center [227, 525] width 362 height 28
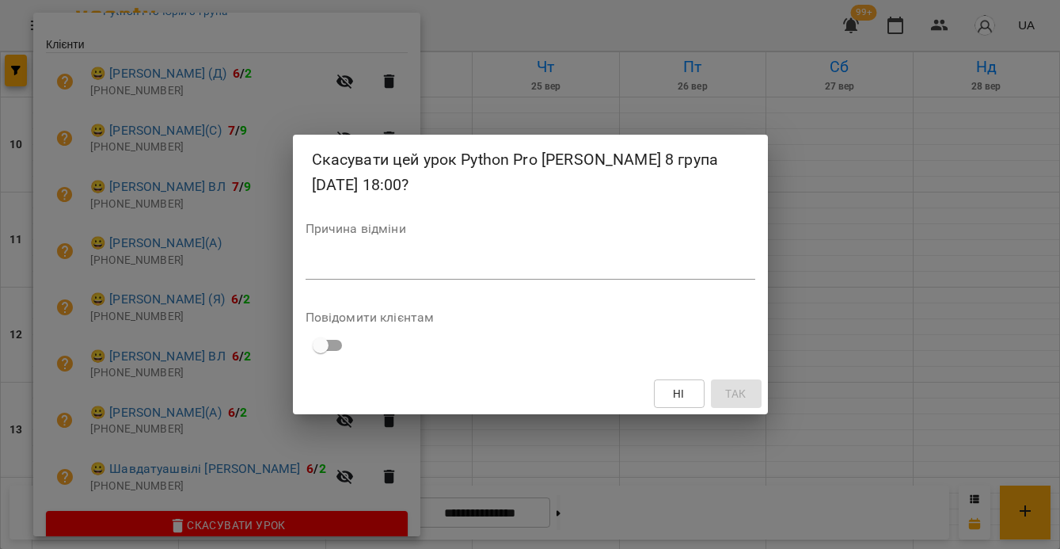
click at [335, 252] on div "Причина відміни *" at bounding box center [531, 253] width 450 height 63
click at [320, 264] on textarea at bounding box center [531, 266] width 450 height 15
type textarea "*"
click at [735, 393] on span "Так" at bounding box center [735, 393] width 21 height 19
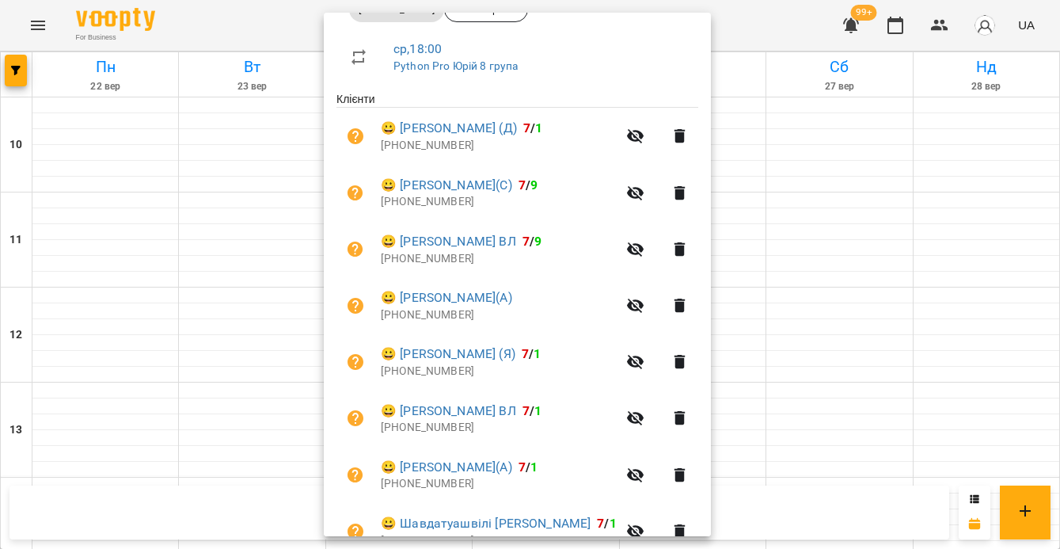
scroll to position [197, 0]
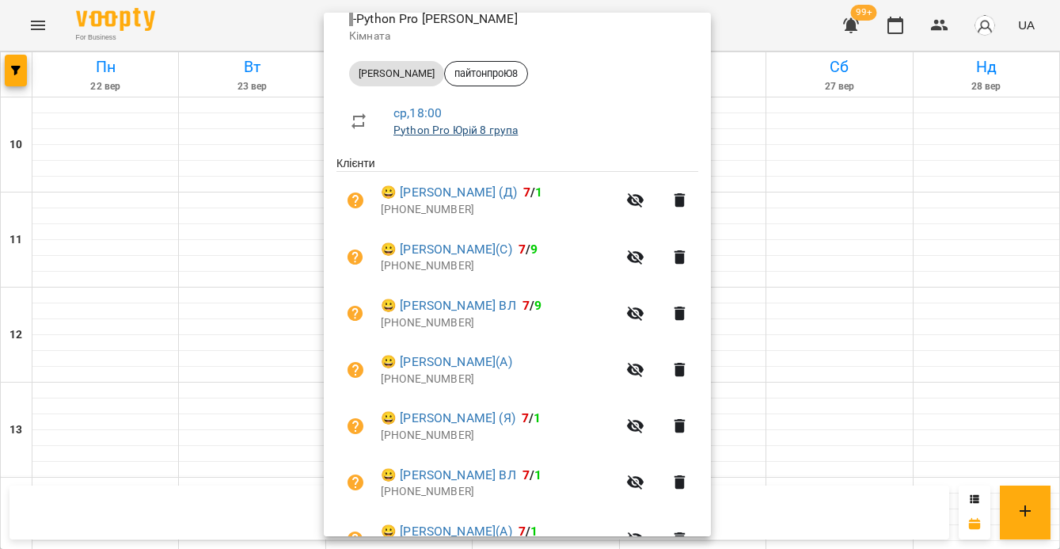
click at [466, 127] on link "Python Pro Юрій 8 група" at bounding box center [455, 129] width 124 height 13
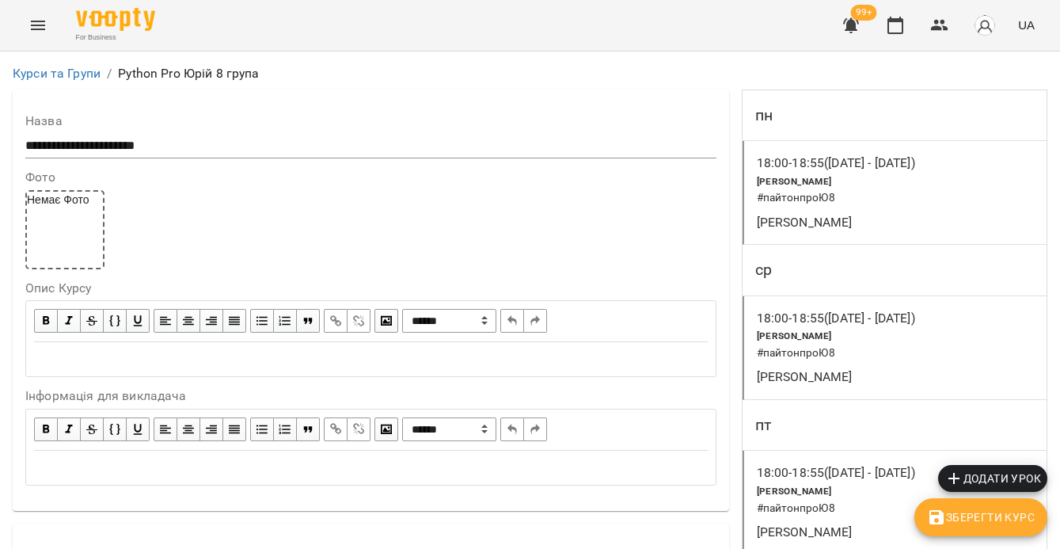
scroll to position [990, 0]
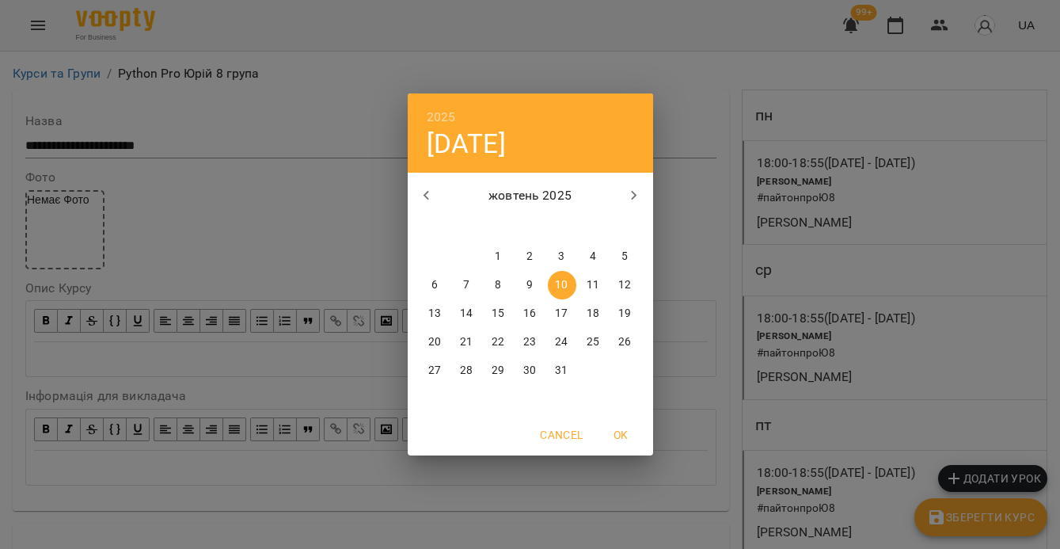
click at [430, 313] on p "13" at bounding box center [434, 314] width 13 height 16
type input "**********"
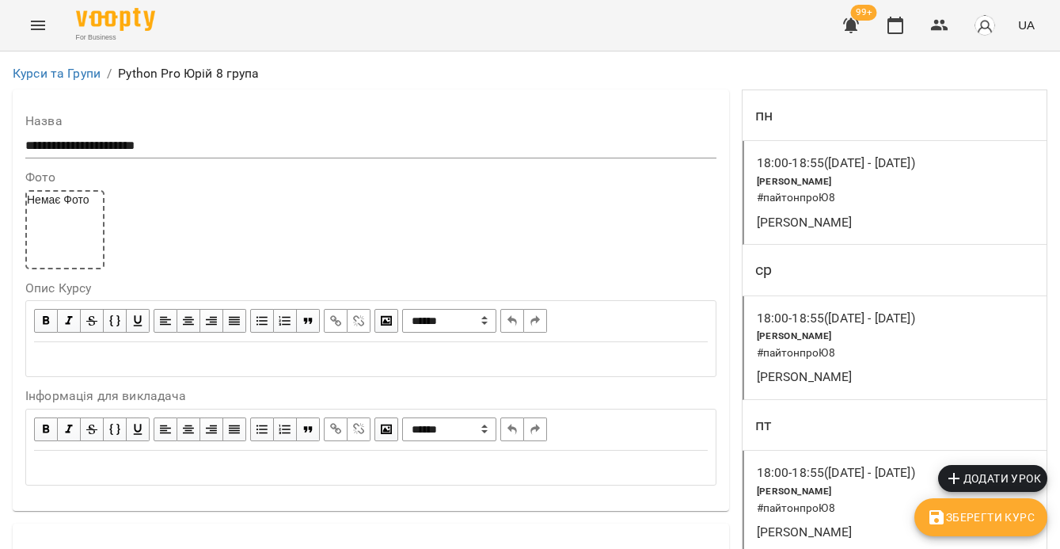
click at [985, 503] on button "Зберегти Курс" at bounding box center [980, 517] width 133 height 38
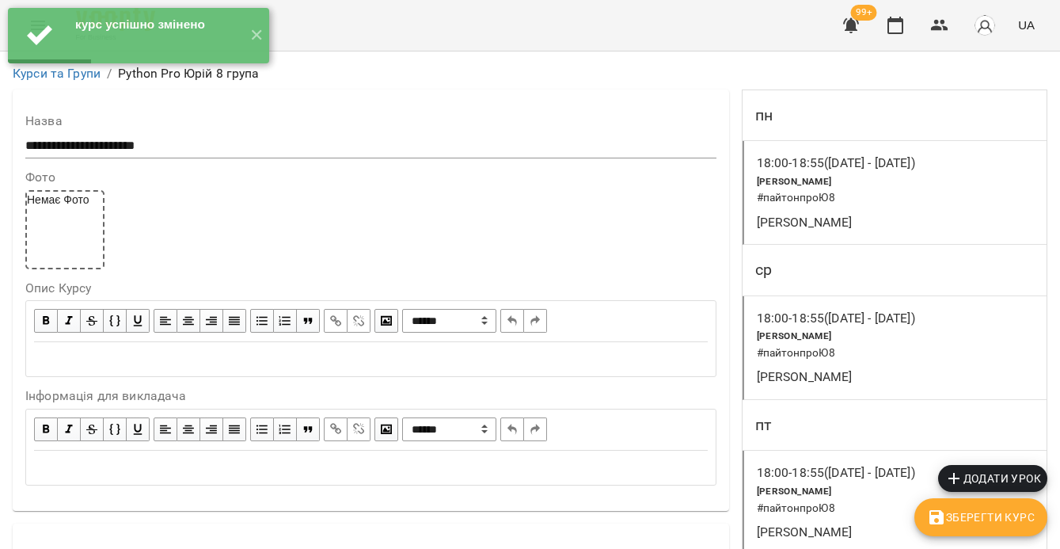
click at [849, 215] on p "[PERSON_NAME]" at bounding box center [847, 222] width 180 height 19
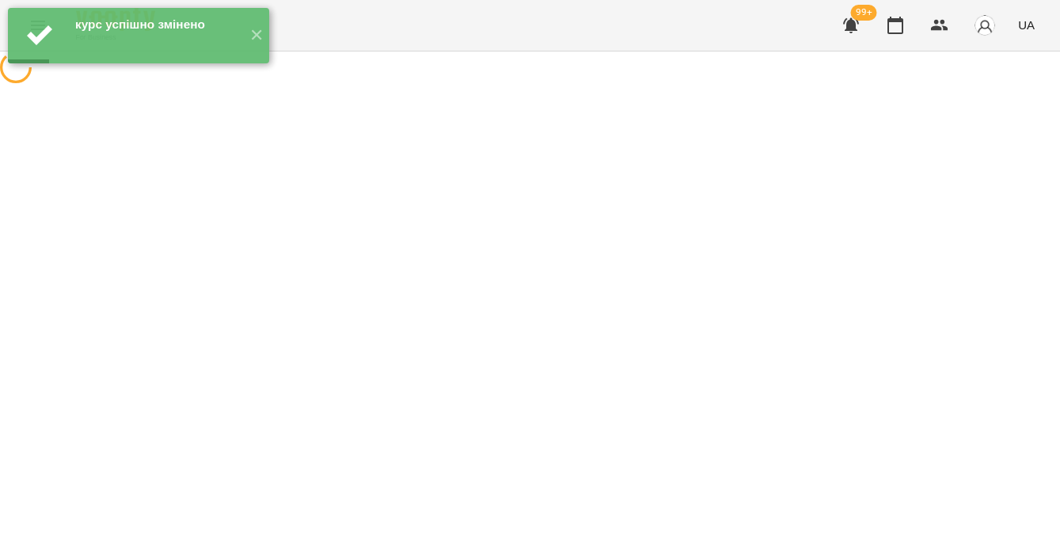
select select "*"
select select "**********"
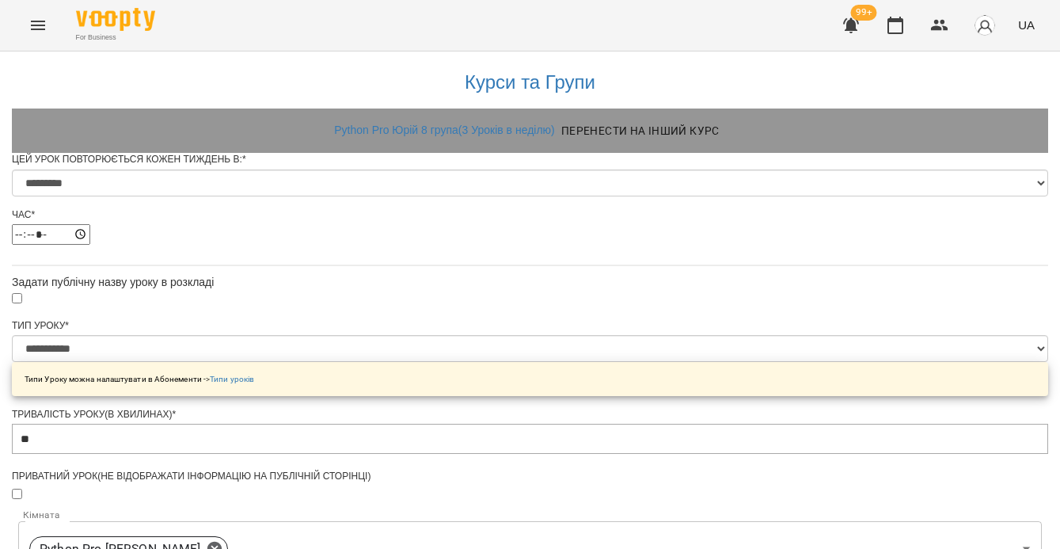
scroll to position [914, 0]
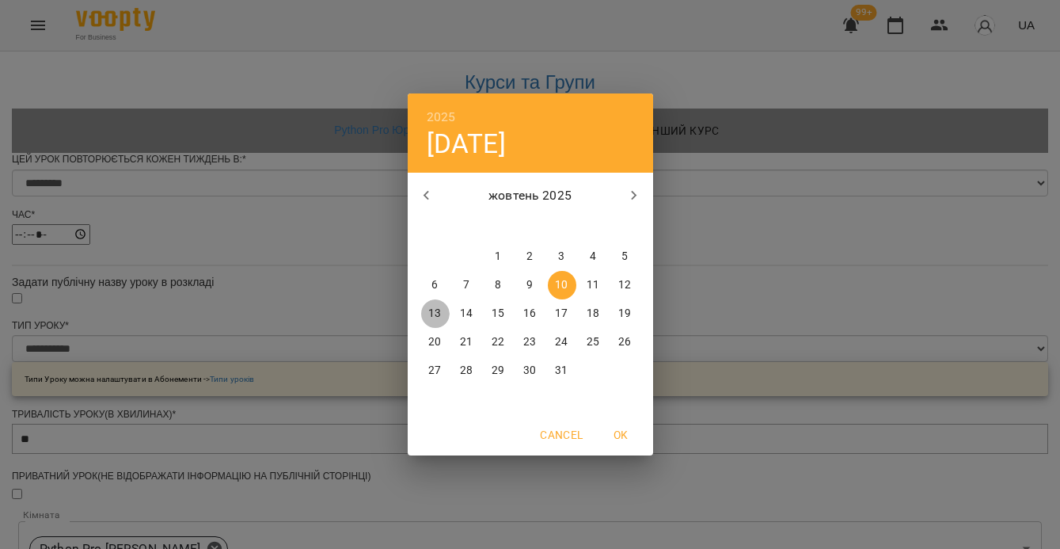
click at [438, 312] on p "13" at bounding box center [434, 314] width 13 height 16
type input "**********"
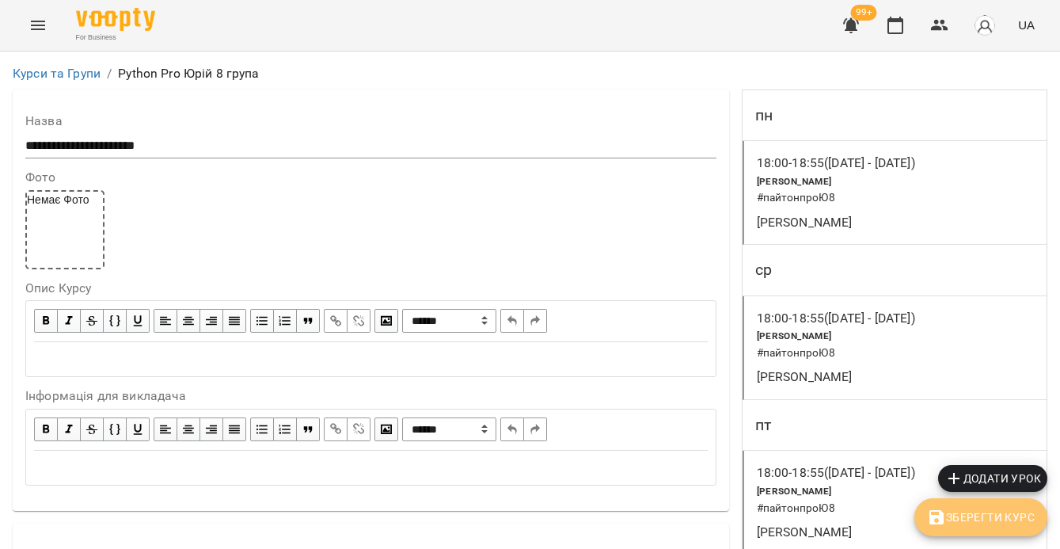
click at [962, 528] on button "Зберегти Курс" at bounding box center [980, 517] width 133 height 38
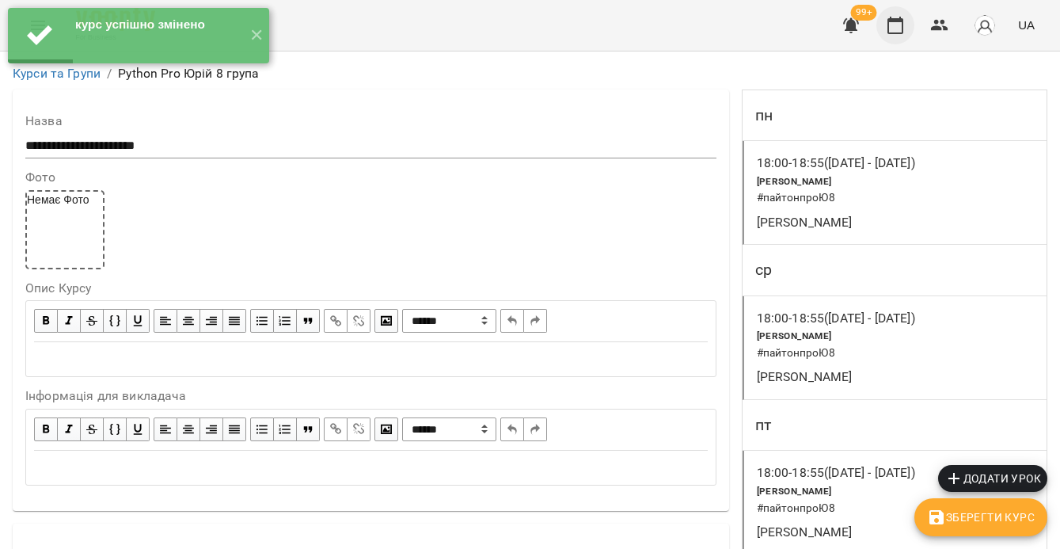
click at [895, 36] on button "button" at bounding box center [895, 25] width 38 height 38
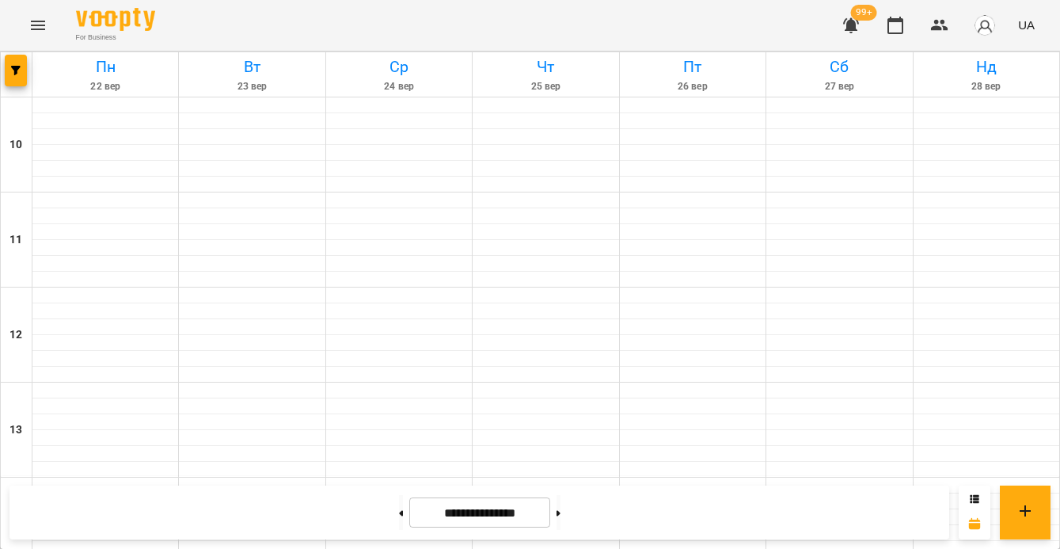
scroll to position [720, 0]
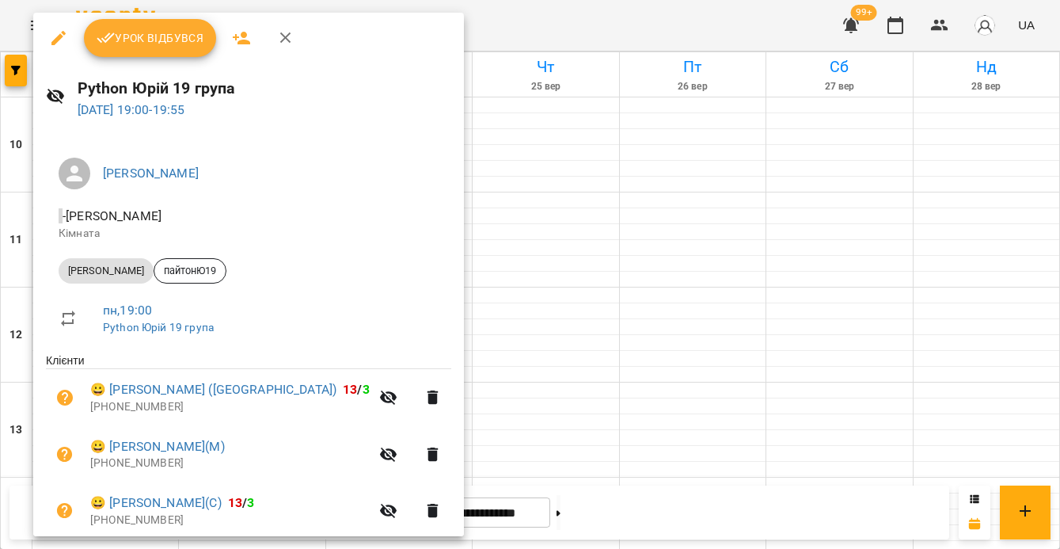
scroll to position [340, 0]
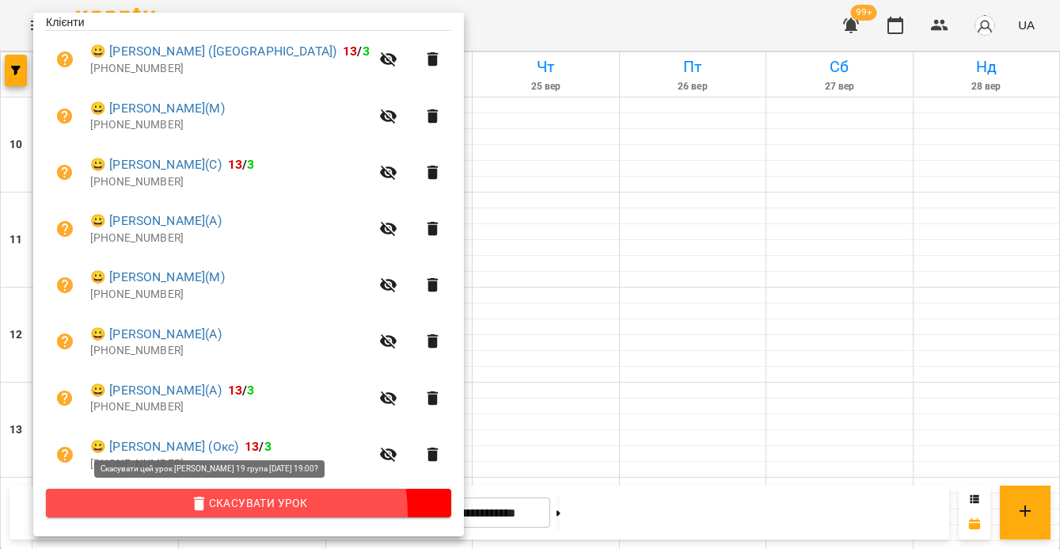
click at [226, 514] on button "Скасувати Урок" at bounding box center [248, 502] width 405 height 28
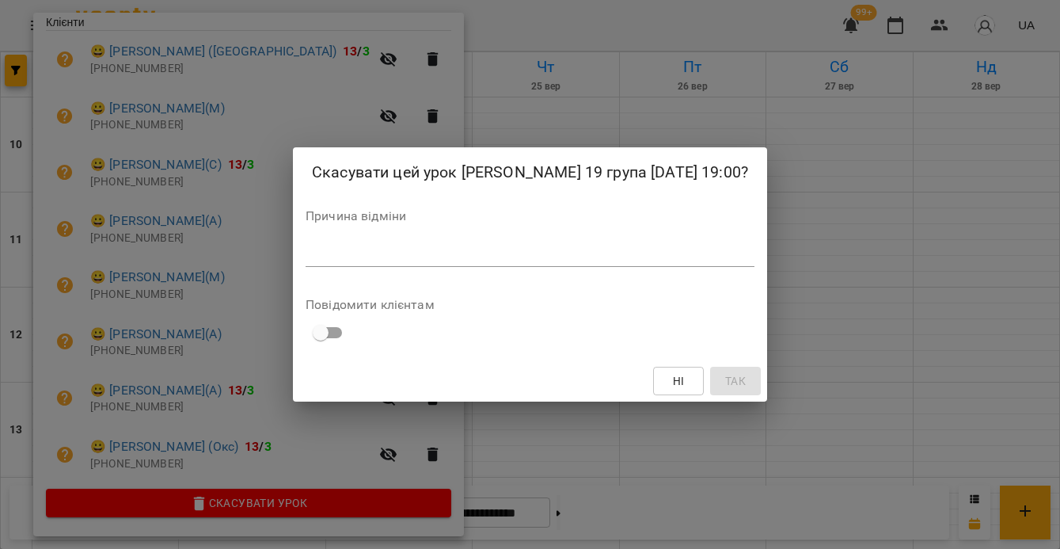
click at [367, 261] on textarea at bounding box center [530, 253] width 449 height 15
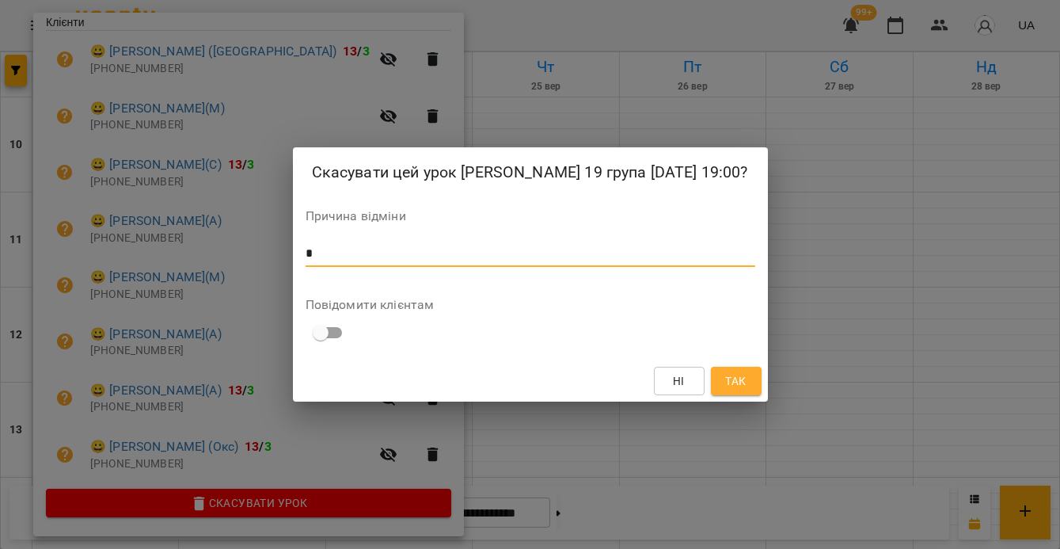
type textarea "*"
click at [734, 384] on span "Так" at bounding box center [735, 380] width 21 height 19
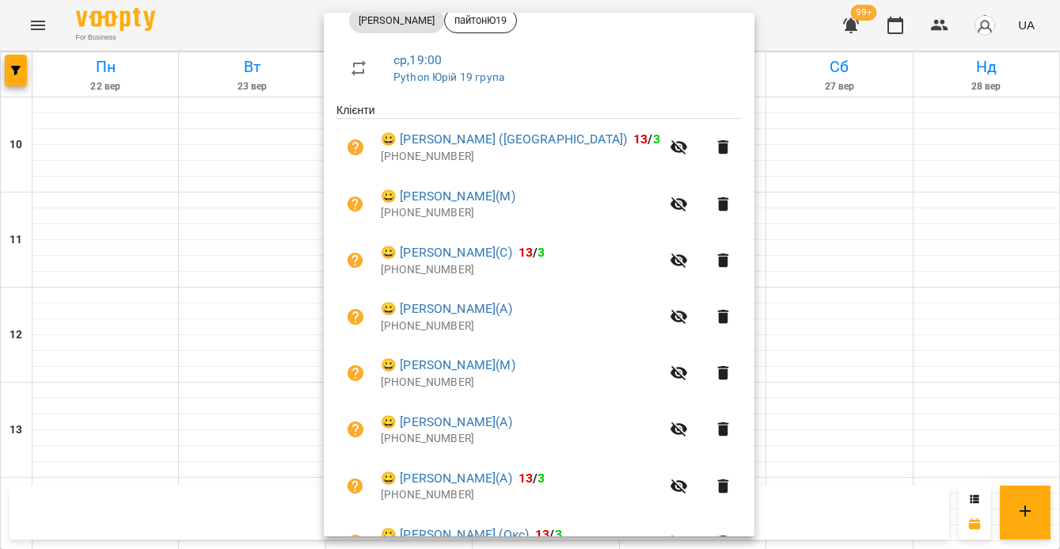
scroll to position [51, 0]
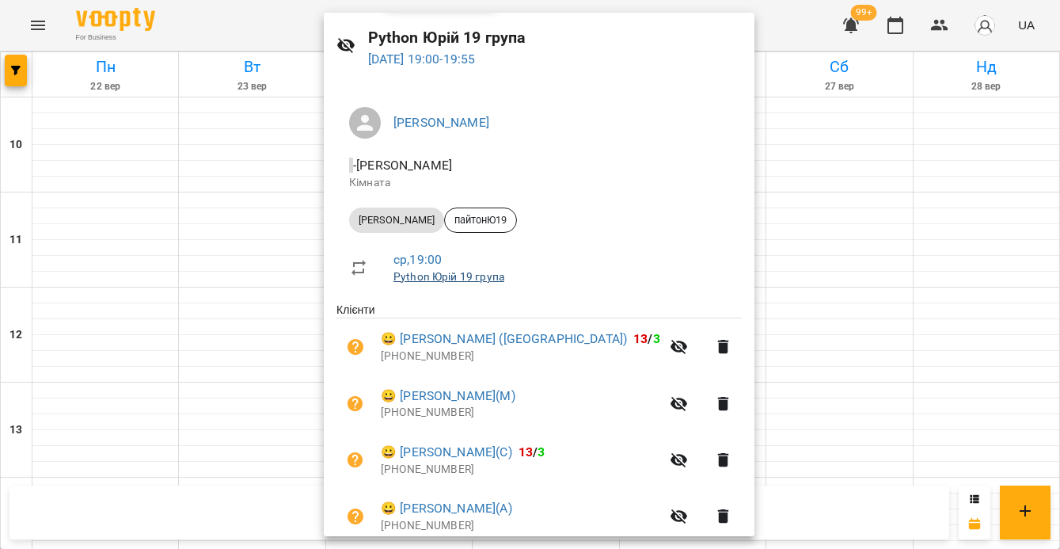
click at [461, 279] on link "Python Юрій 19 група" at bounding box center [448, 276] width 111 height 13
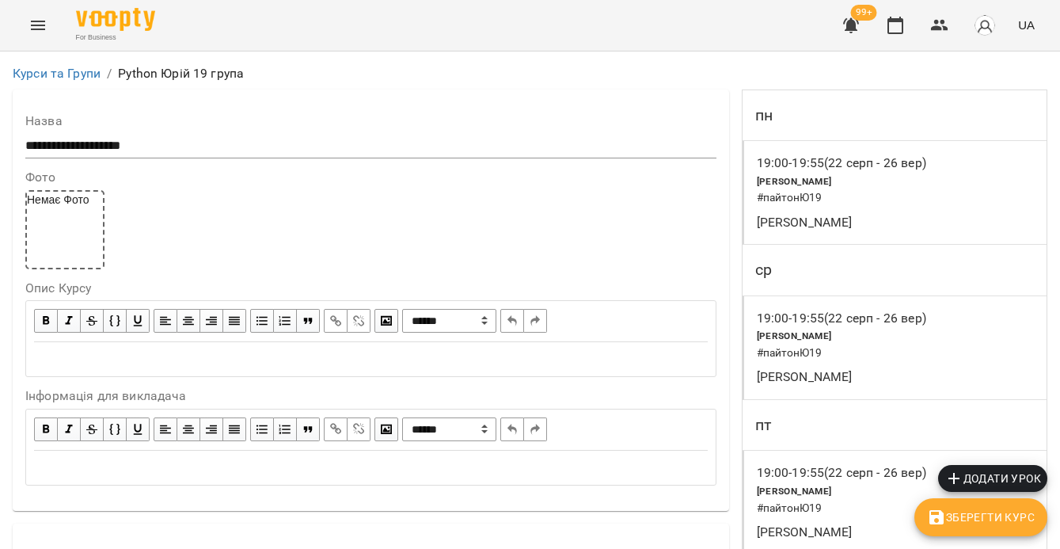
scroll to position [1277, 0]
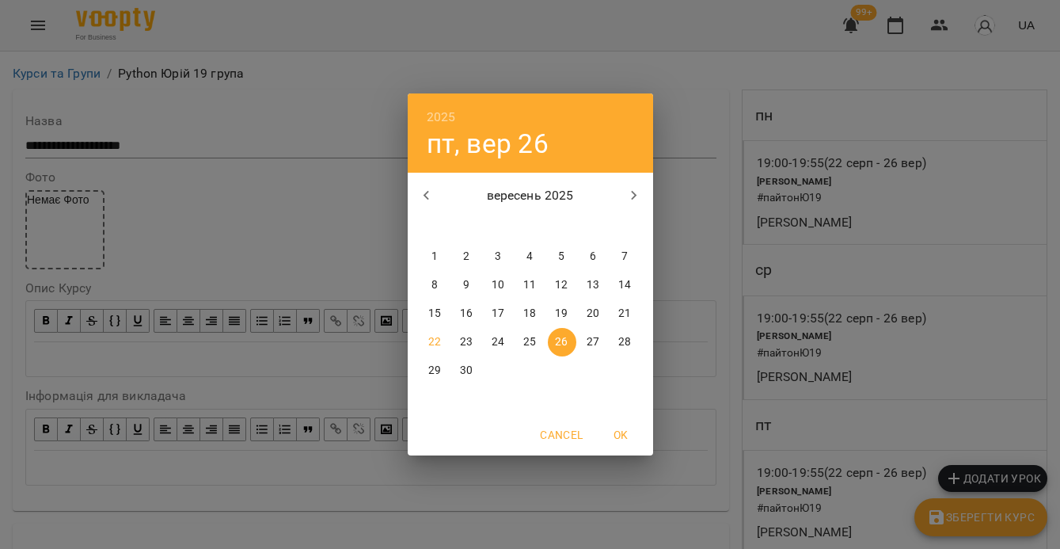
click at [439, 370] on p "29" at bounding box center [434, 371] width 13 height 16
type input "**********"
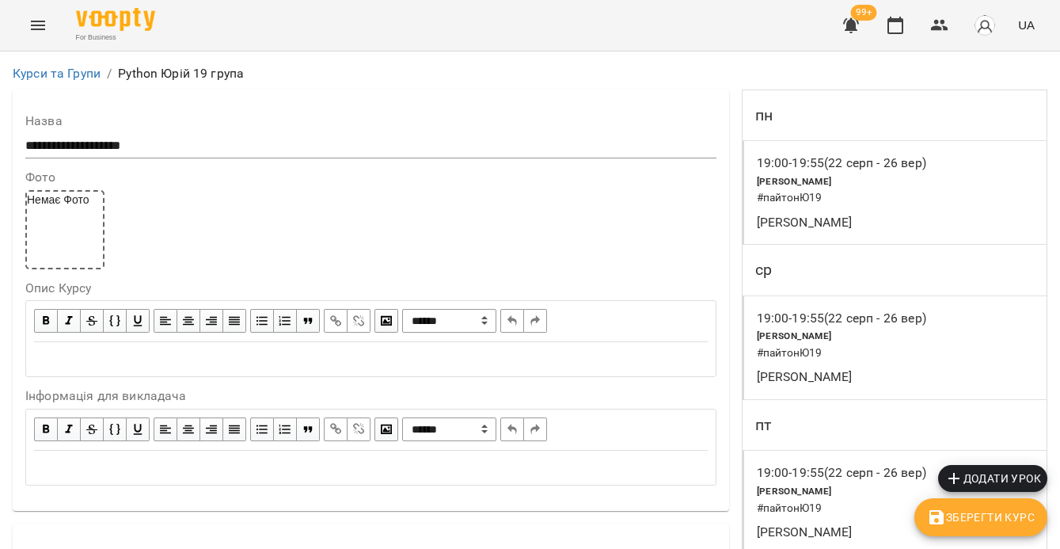
click at [982, 518] on span "Зберегти Курс" at bounding box center [981, 516] width 108 height 19
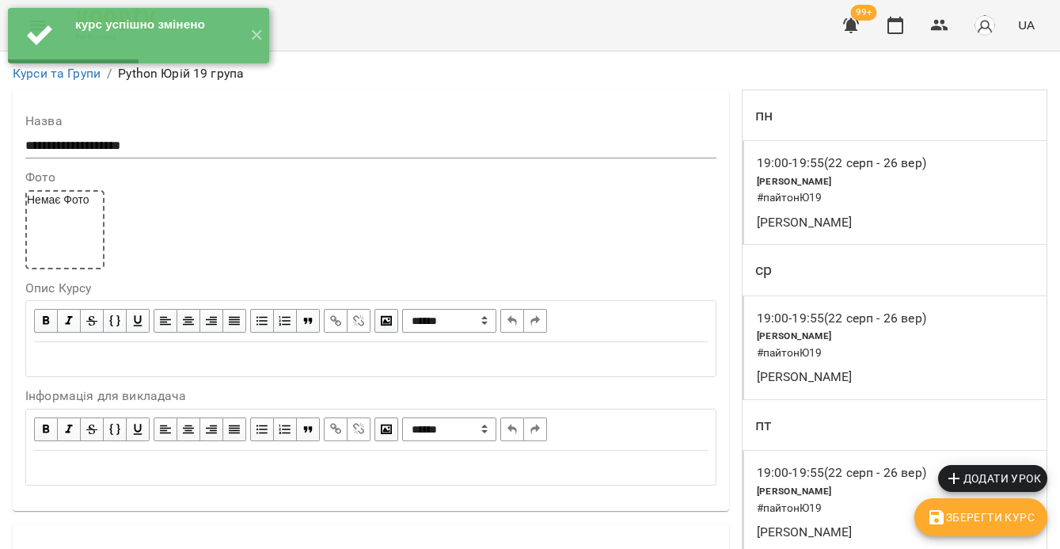
click at [906, 205] on div "19:00 - 19:55 ([DATE] - [DATE]) [PERSON_NAME] # пайтонЮ19 [PERSON_NAME]" at bounding box center [894, 193] width 305 height 104
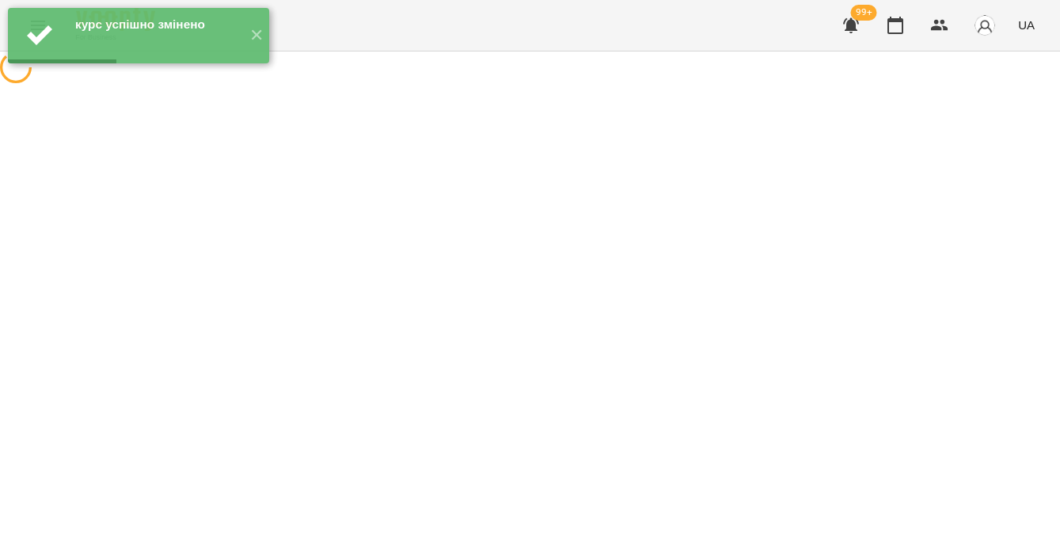
select select "*"
select select "**********"
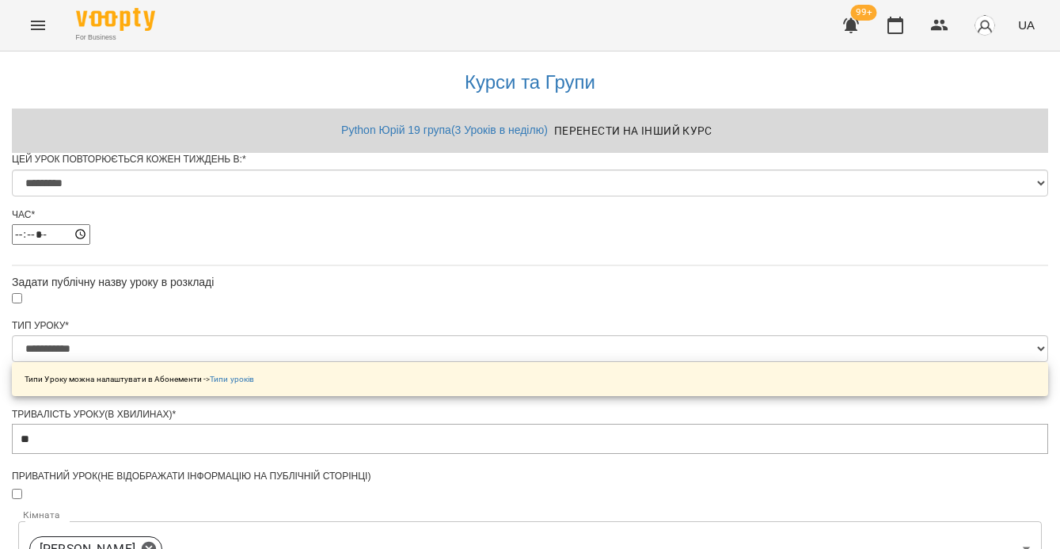
scroll to position [970, 0]
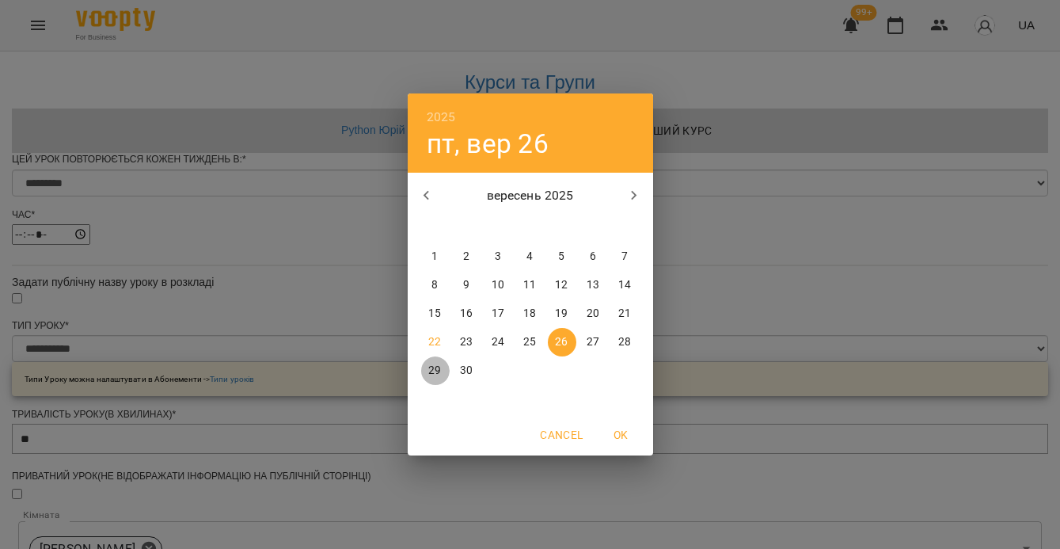
click at [434, 371] on p "29" at bounding box center [434, 371] width 13 height 16
type input "**********"
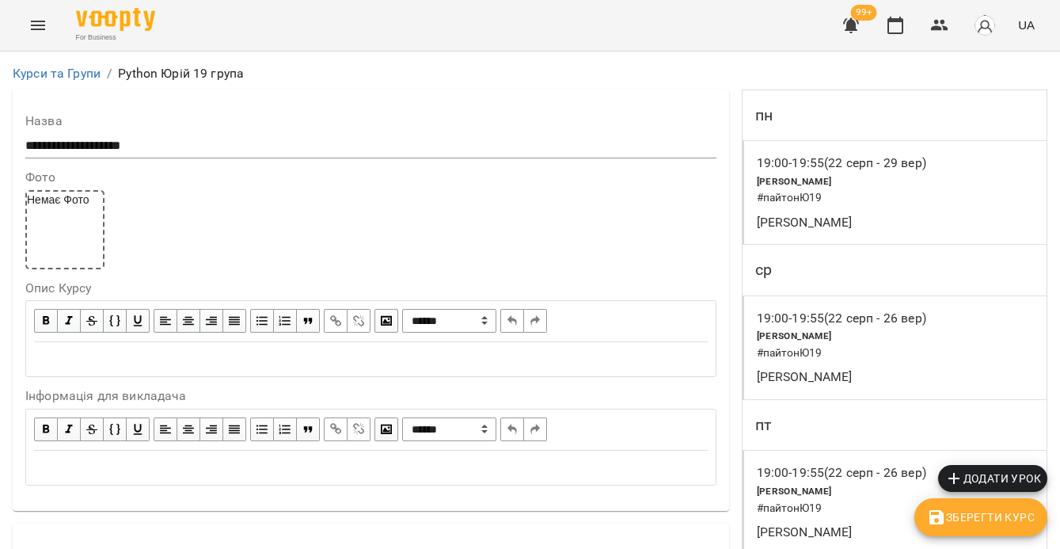
click at [963, 515] on span "Зберегти Курс" at bounding box center [981, 516] width 108 height 19
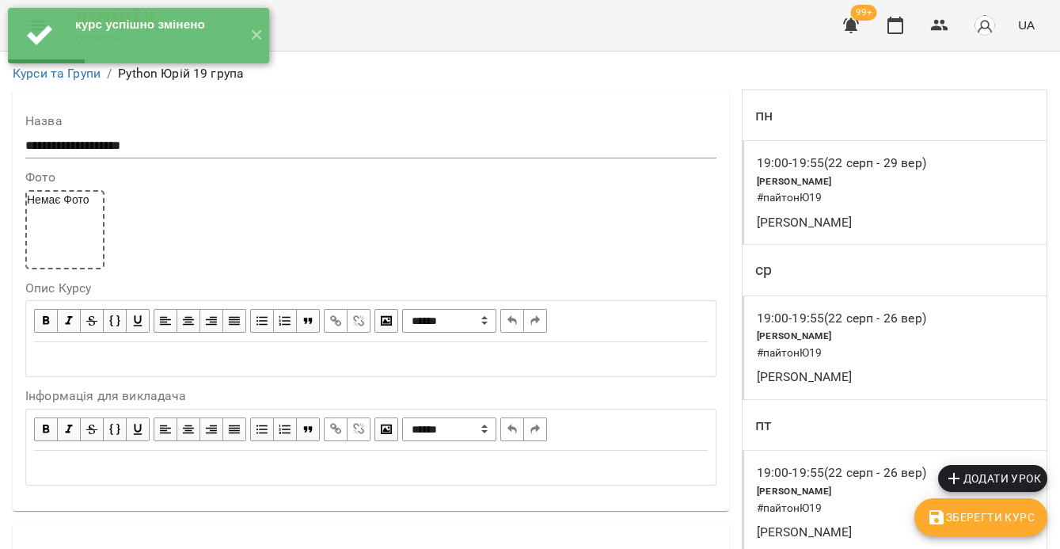
click at [895, 24] on icon "button" at bounding box center [895, 25] width 19 height 19
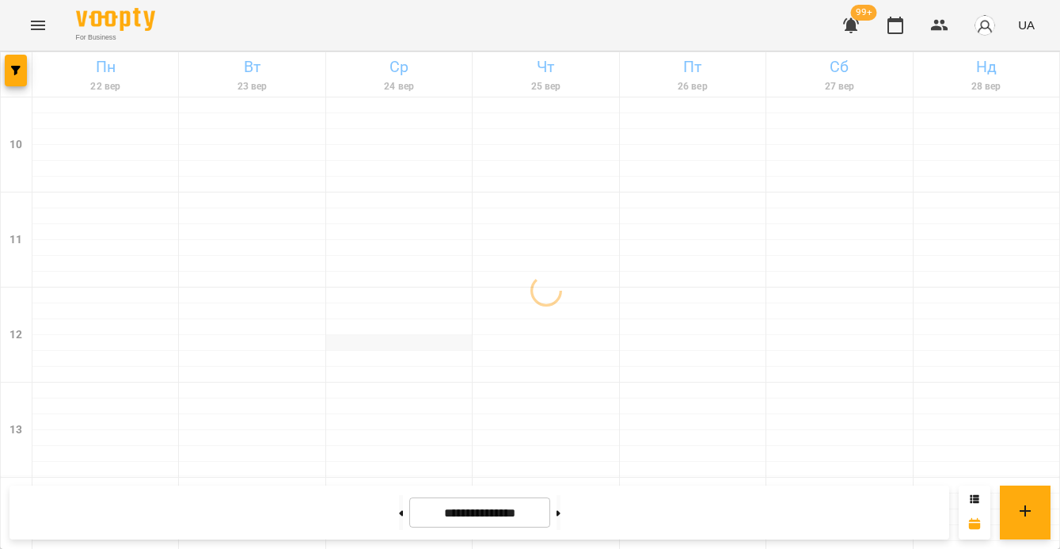
scroll to position [855, 0]
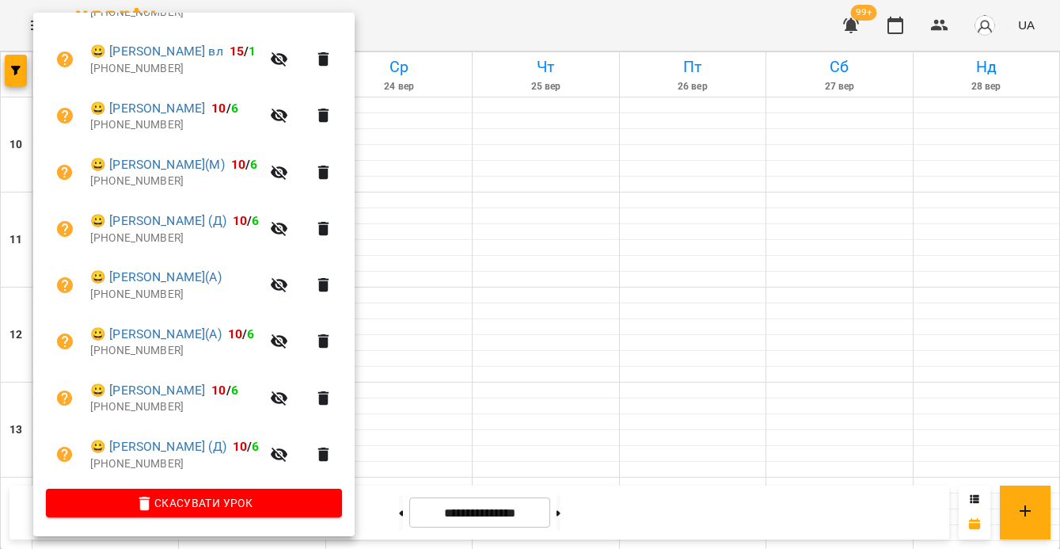
scroll to position [566, 0]
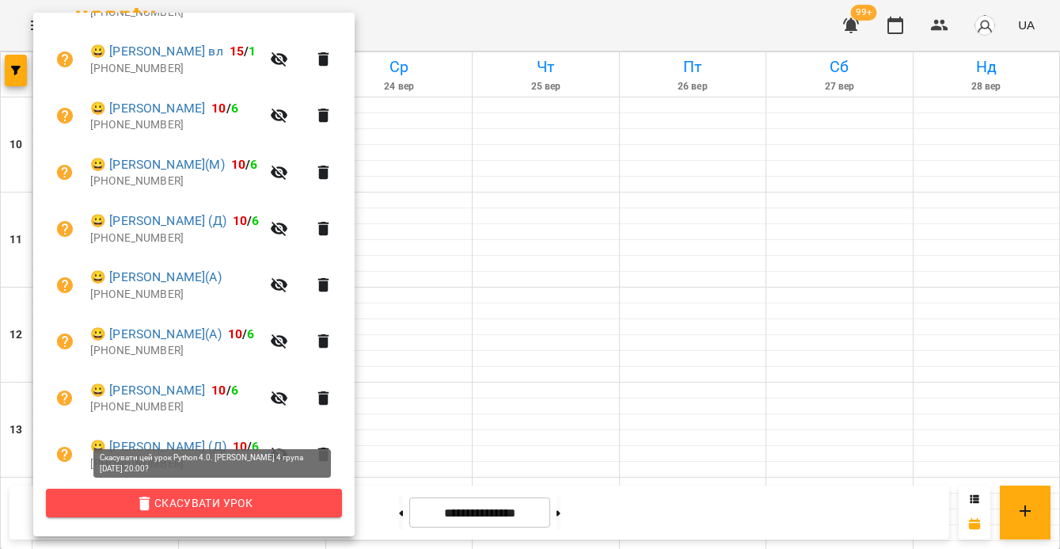
click at [252, 503] on span "Скасувати Урок" at bounding box center [194, 502] width 271 height 19
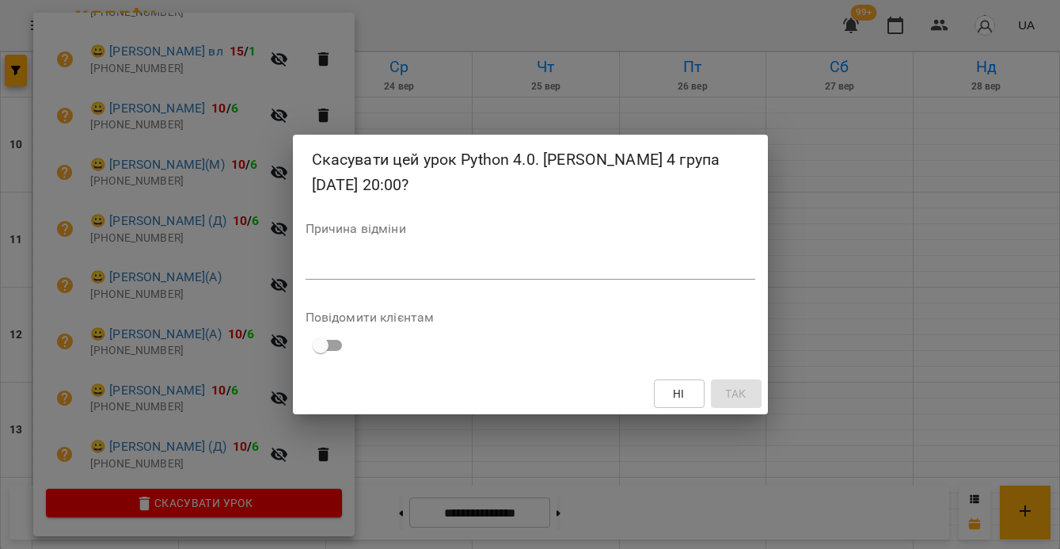
click at [378, 259] on textarea at bounding box center [531, 266] width 450 height 15
type textarea "*"
click at [734, 387] on span "Так" at bounding box center [735, 393] width 21 height 19
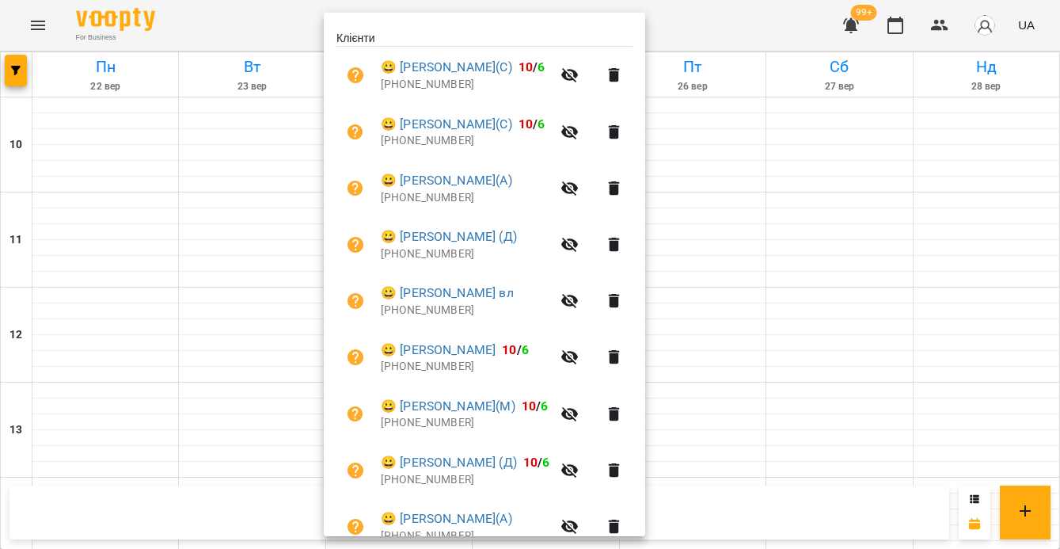
scroll to position [258, 0]
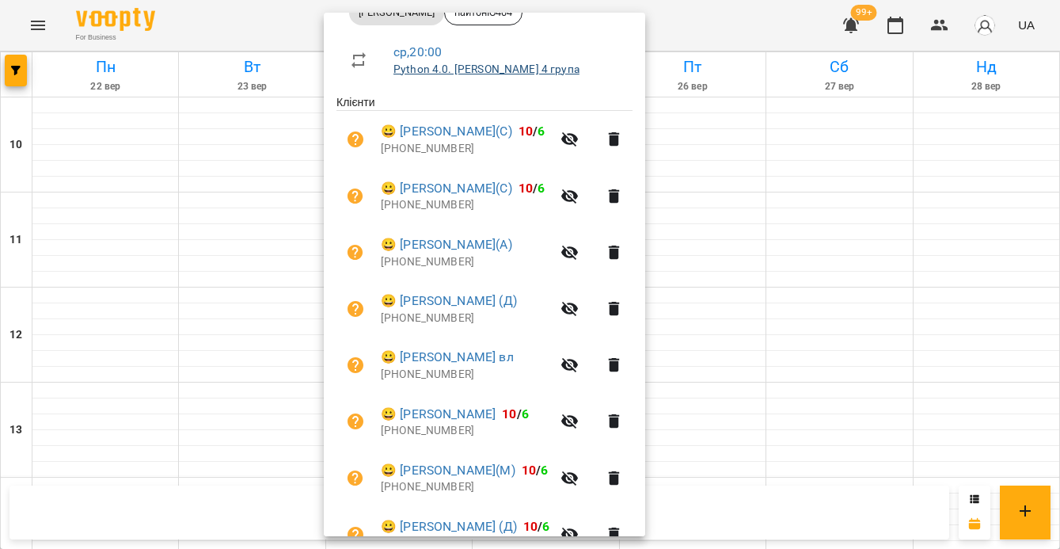
click at [470, 74] on link "Python 4.0. [PERSON_NAME] 4 група" at bounding box center [486, 69] width 186 height 13
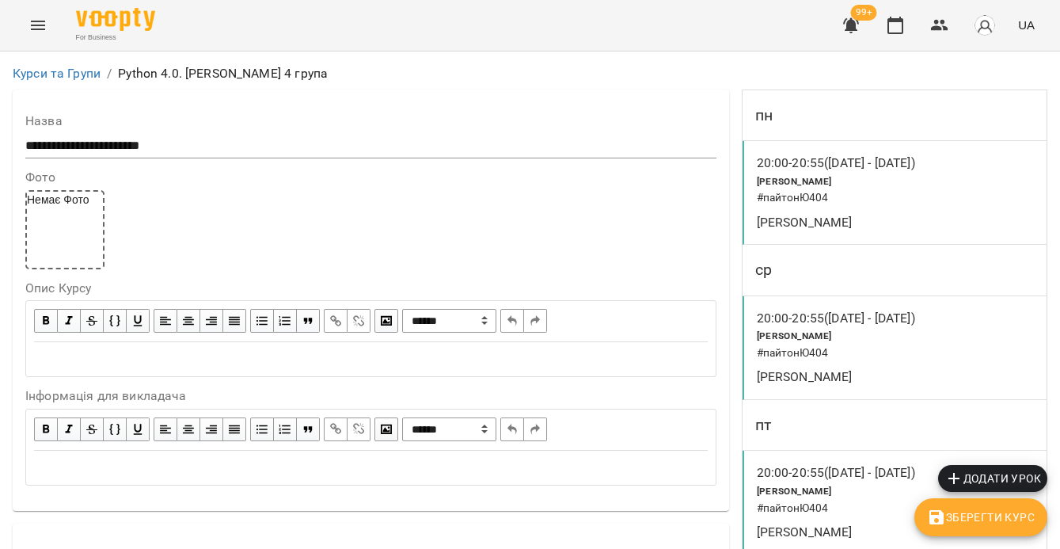
scroll to position [1009, 0]
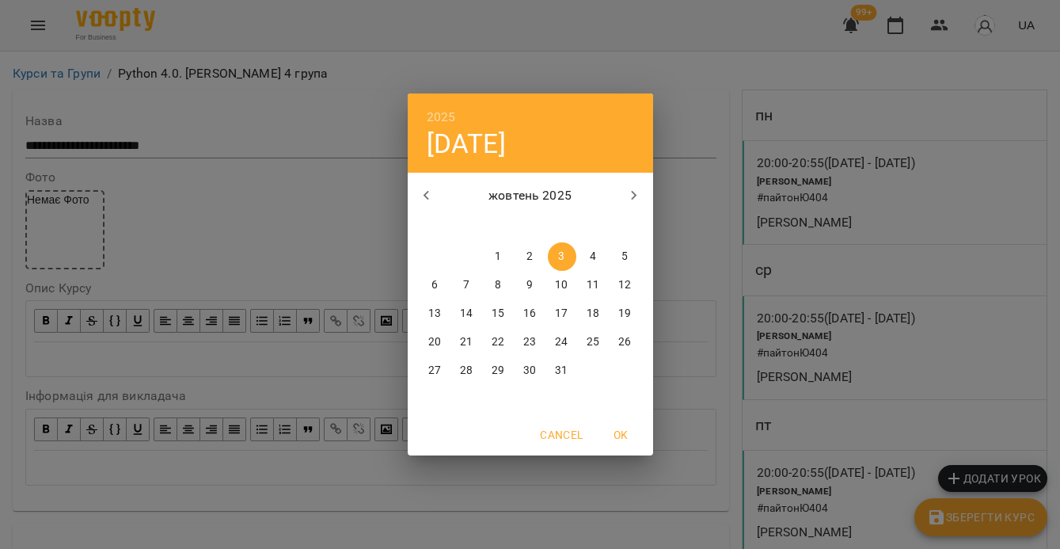
click at [430, 284] on span "6" at bounding box center [435, 285] width 28 height 16
type input "**********"
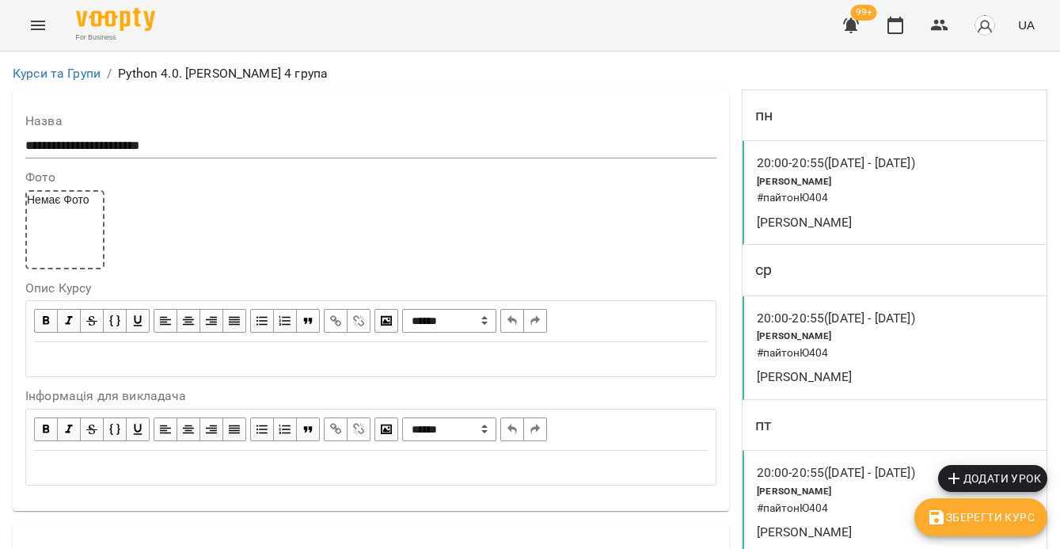
click at [969, 501] on button "Зберегти Курс" at bounding box center [980, 517] width 133 height 38
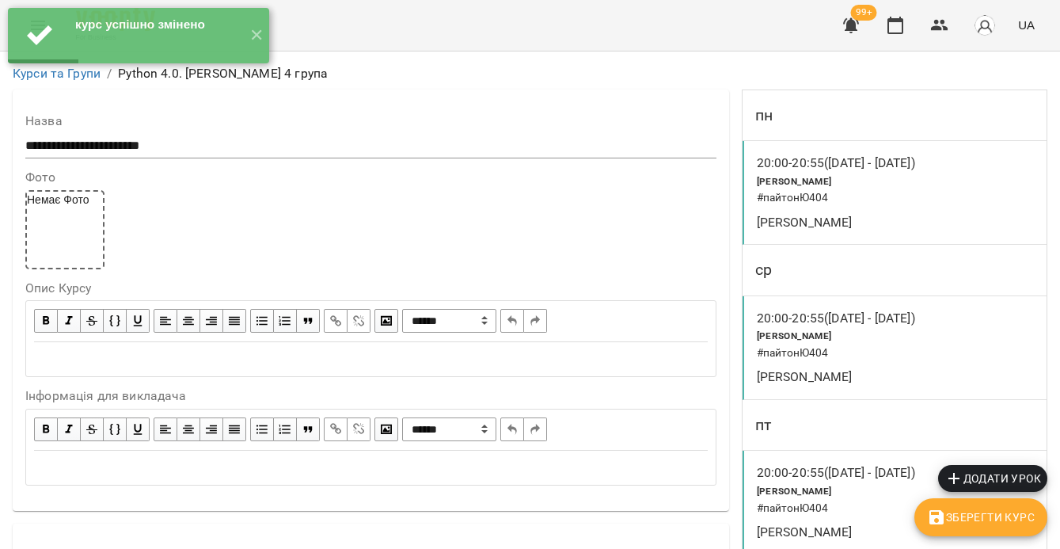
click at [893, 230] on div "[PERSON_NAME]" at bounding box center [846, 222] width 184 height 25
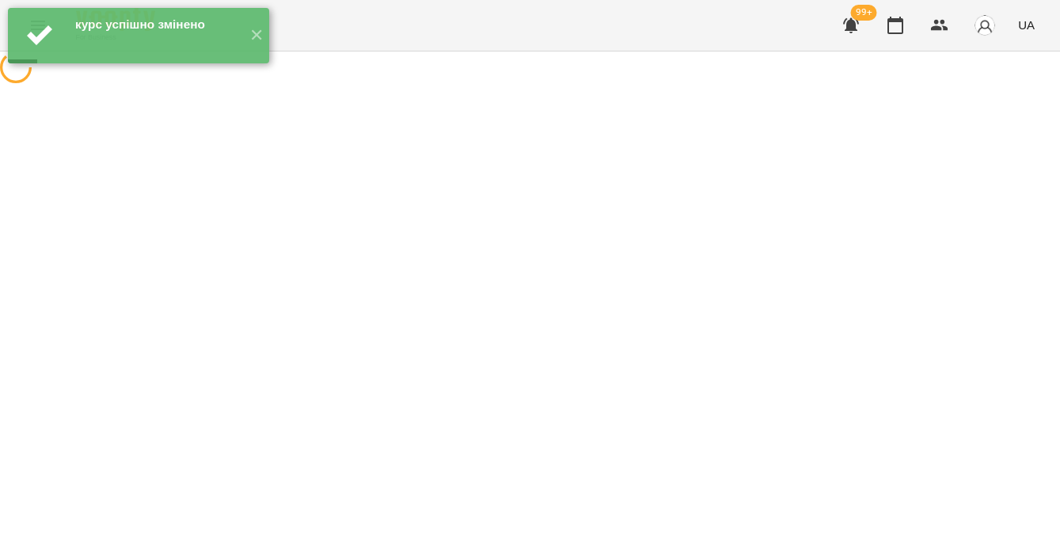
select select "*"
select select "**********"
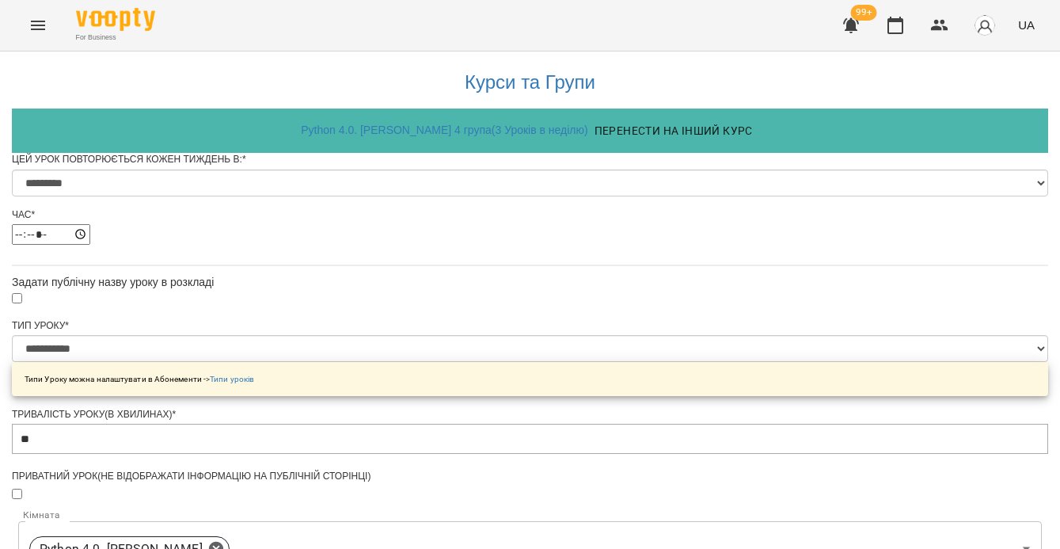
scroll to position [921, 0]
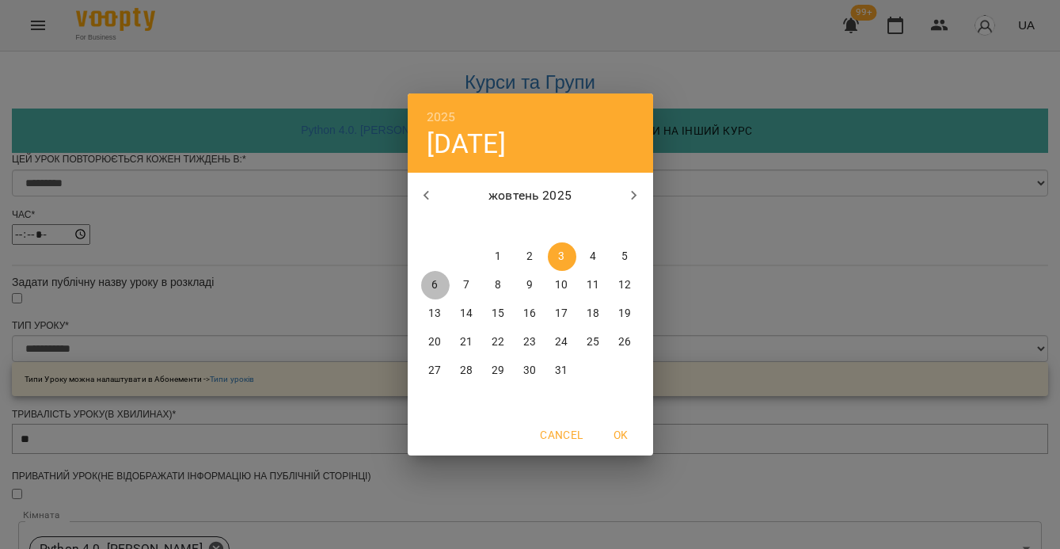
click at [442, 283] on span "6" at bounding box center [435, 285] width 28 height 16
type input "**********"
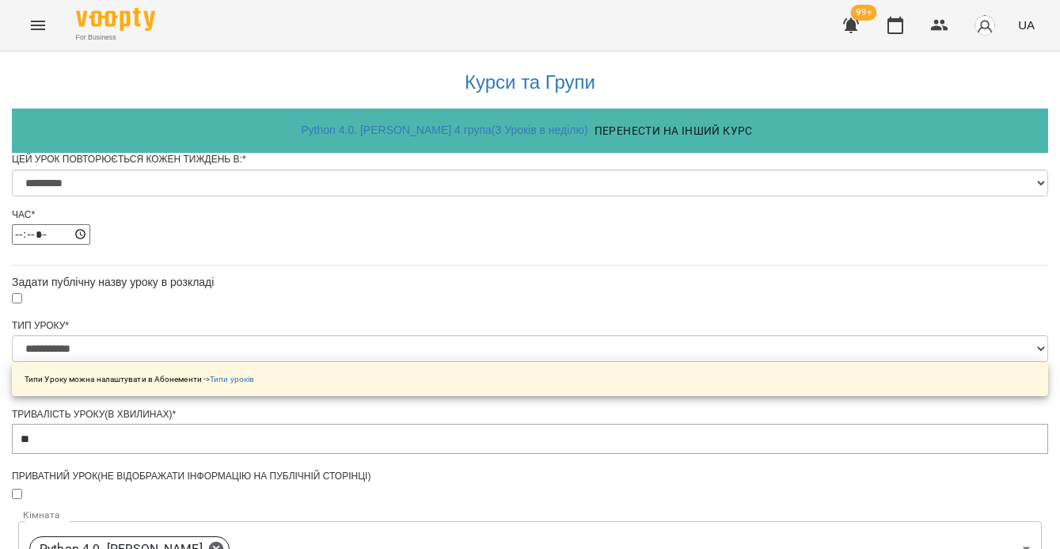
scroll to position [1091, 0]
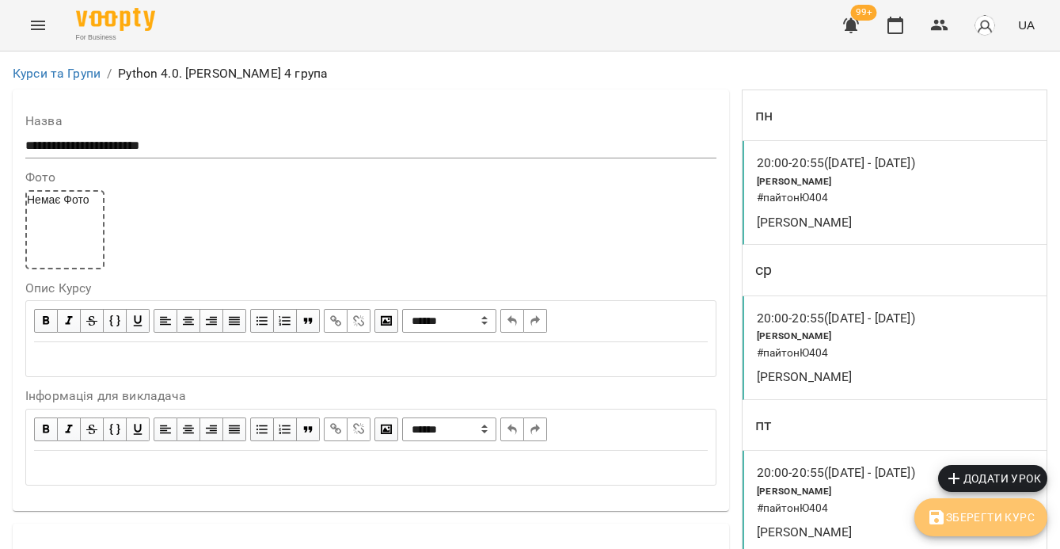
click at [977, 525] on span "Зберегти Курс" at bounding box center [981, 516] width 108 height 19
click at [889, 34] on icon "button" at bounding box center [895, 25] width 19 height 19
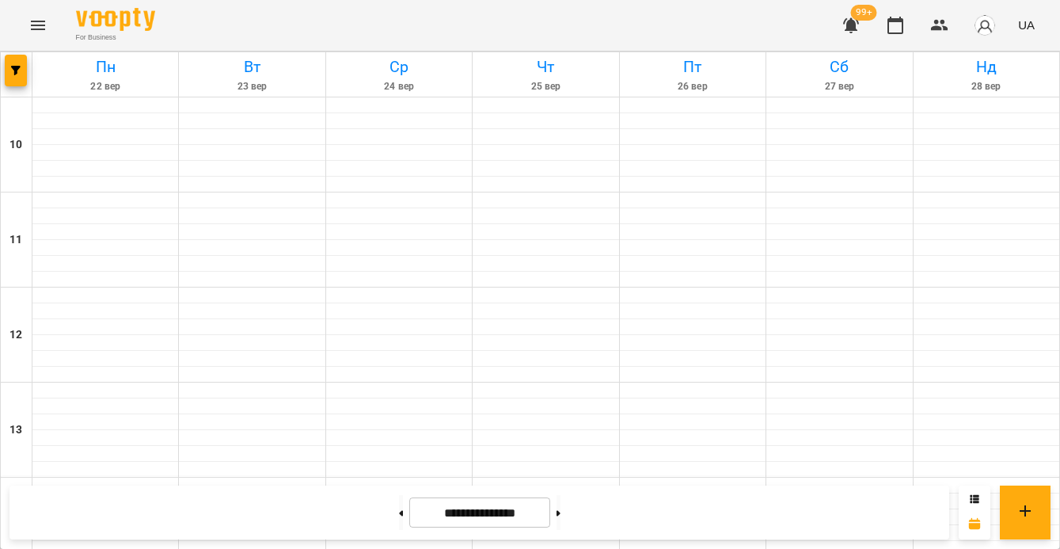
scroll to position [756, 0]
